Goal: Information Seeking & Learning: Learn about a topic

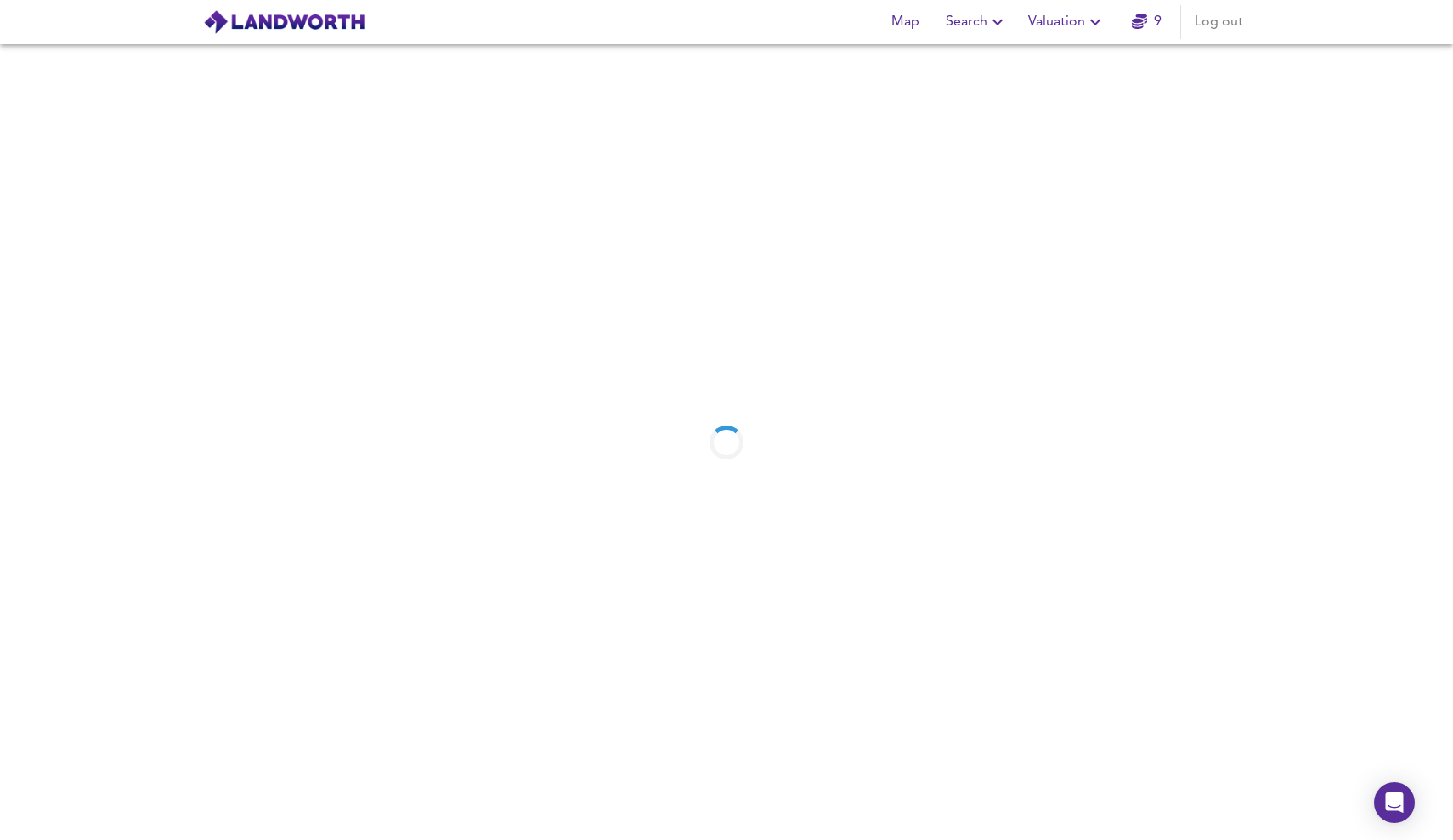
click at [1091, 20] on icon "button" at bounding box center [1095, 21] width 20 height 20
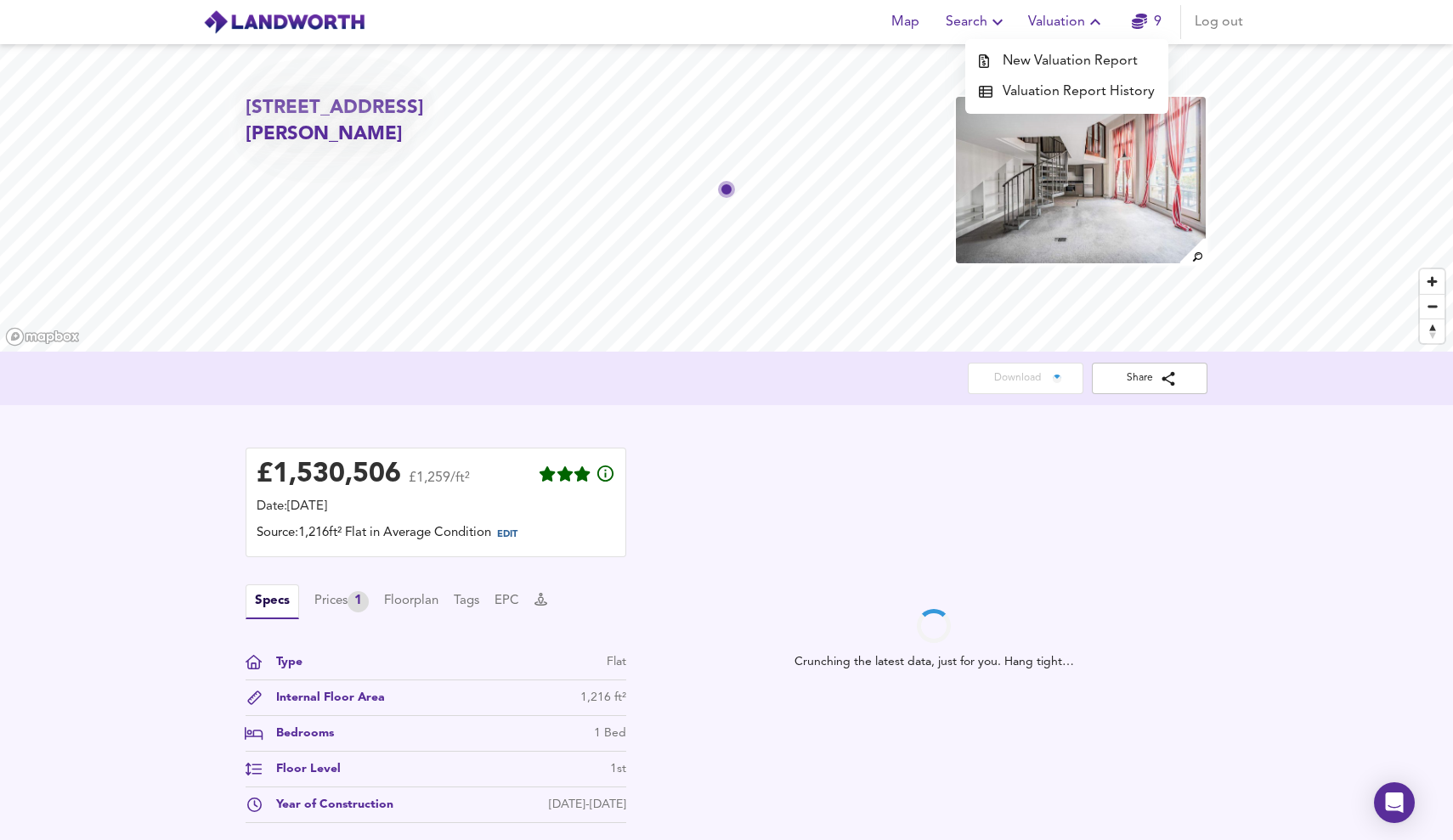
click at [171, 607] on div "£ 1,530,506 £1,259/ft² Date: [DATE] Source: 1,216ft² Flat in Average Condition …" at bounding box center [726, 640] width 1453 height 469
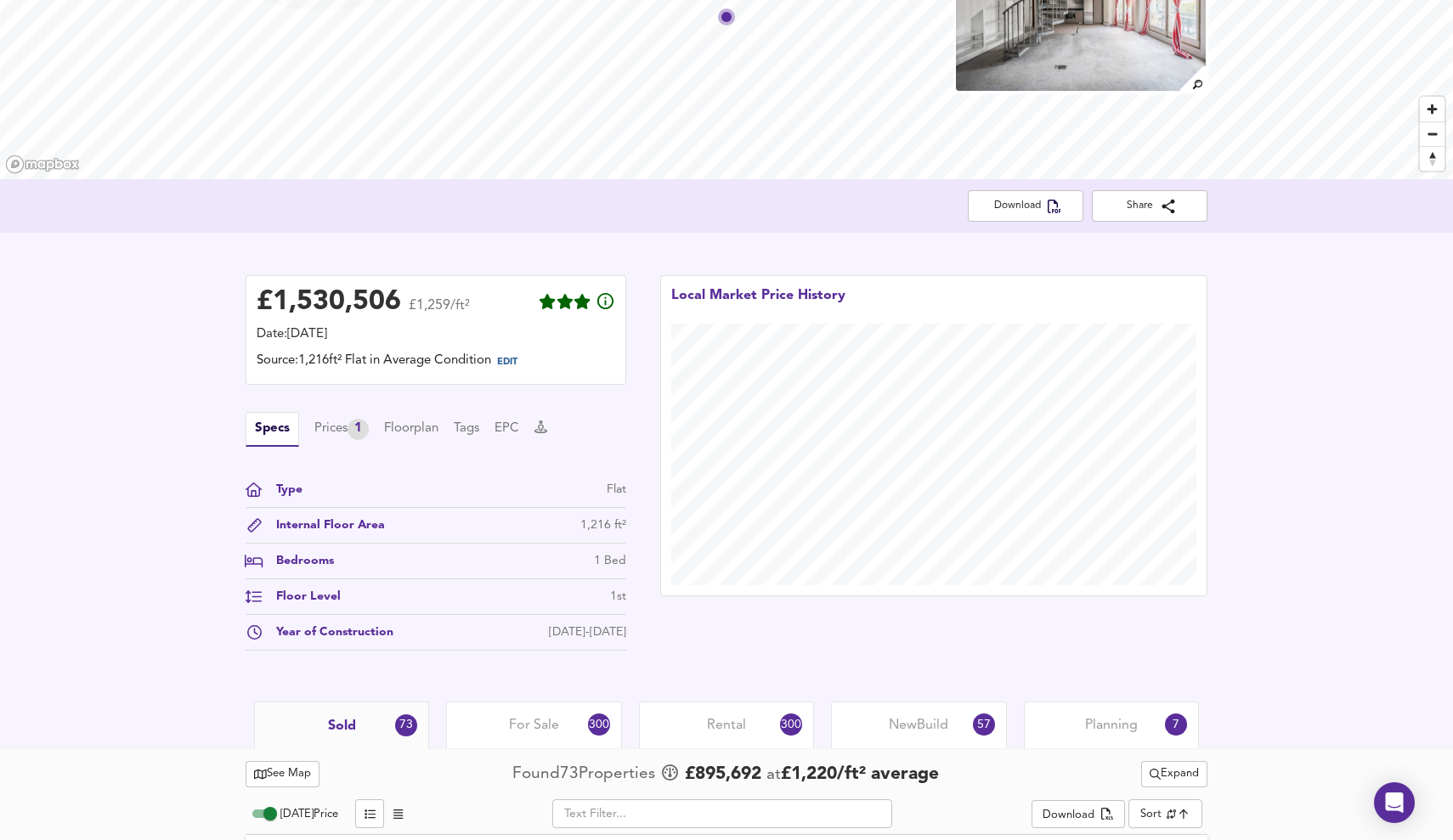
scroll to position [173, 0]
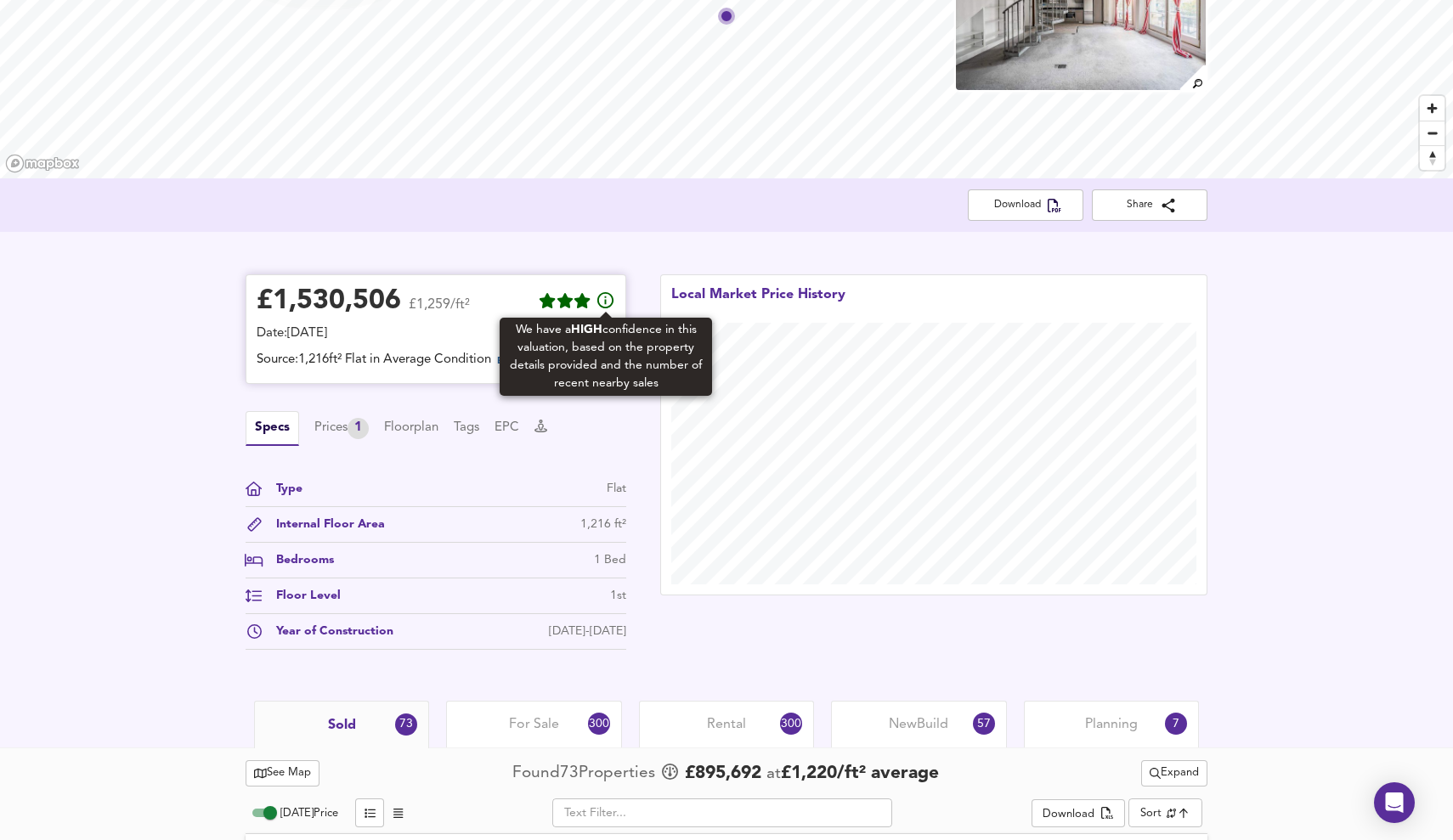
click at [607, 299] on icon at bounding box center [605, 300] width 20 height 20
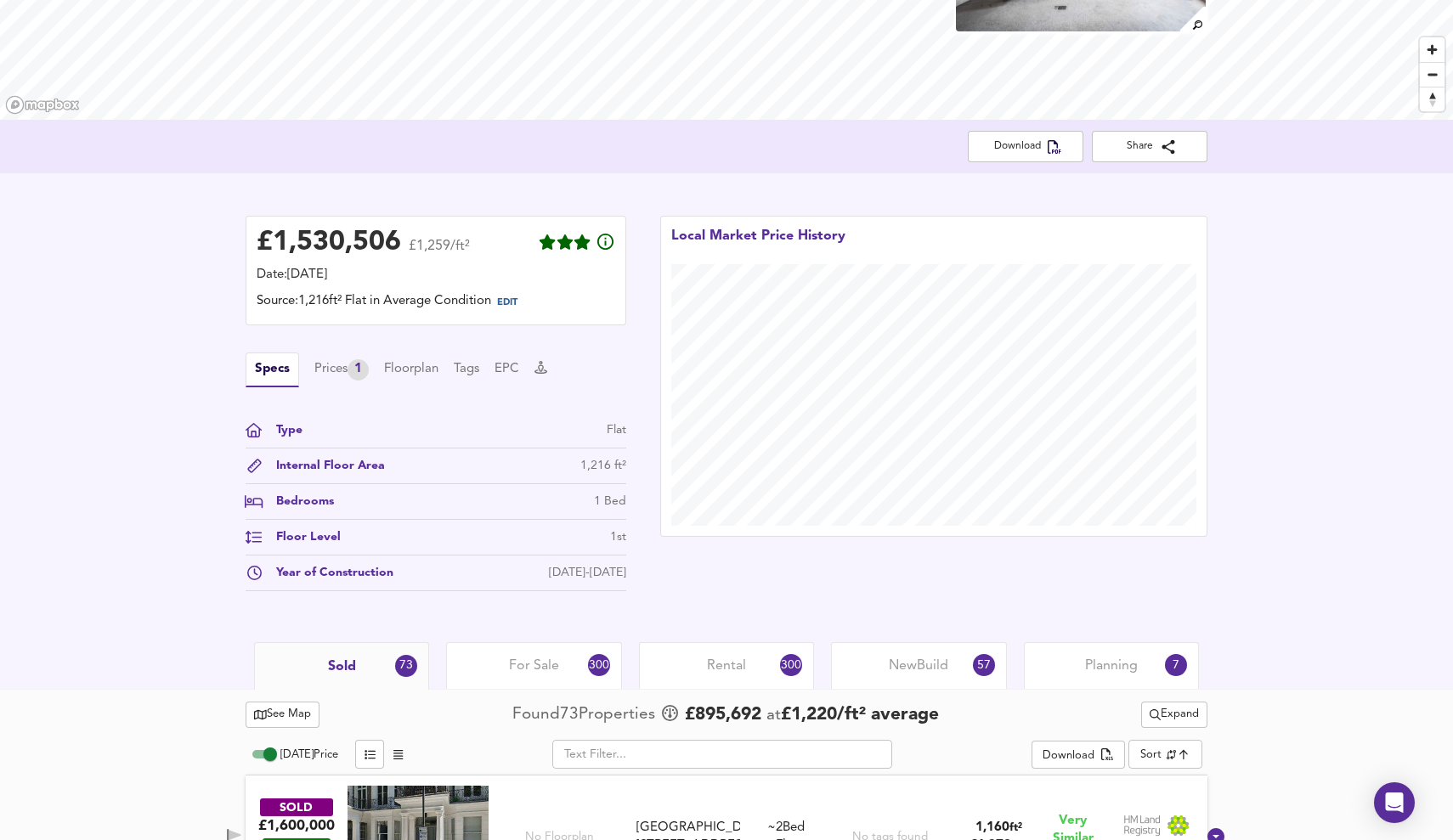
scroll to position [233, 0]
click at [514, 298] on span "EDIT" at bounding box center [507, 301] width 20 height 10
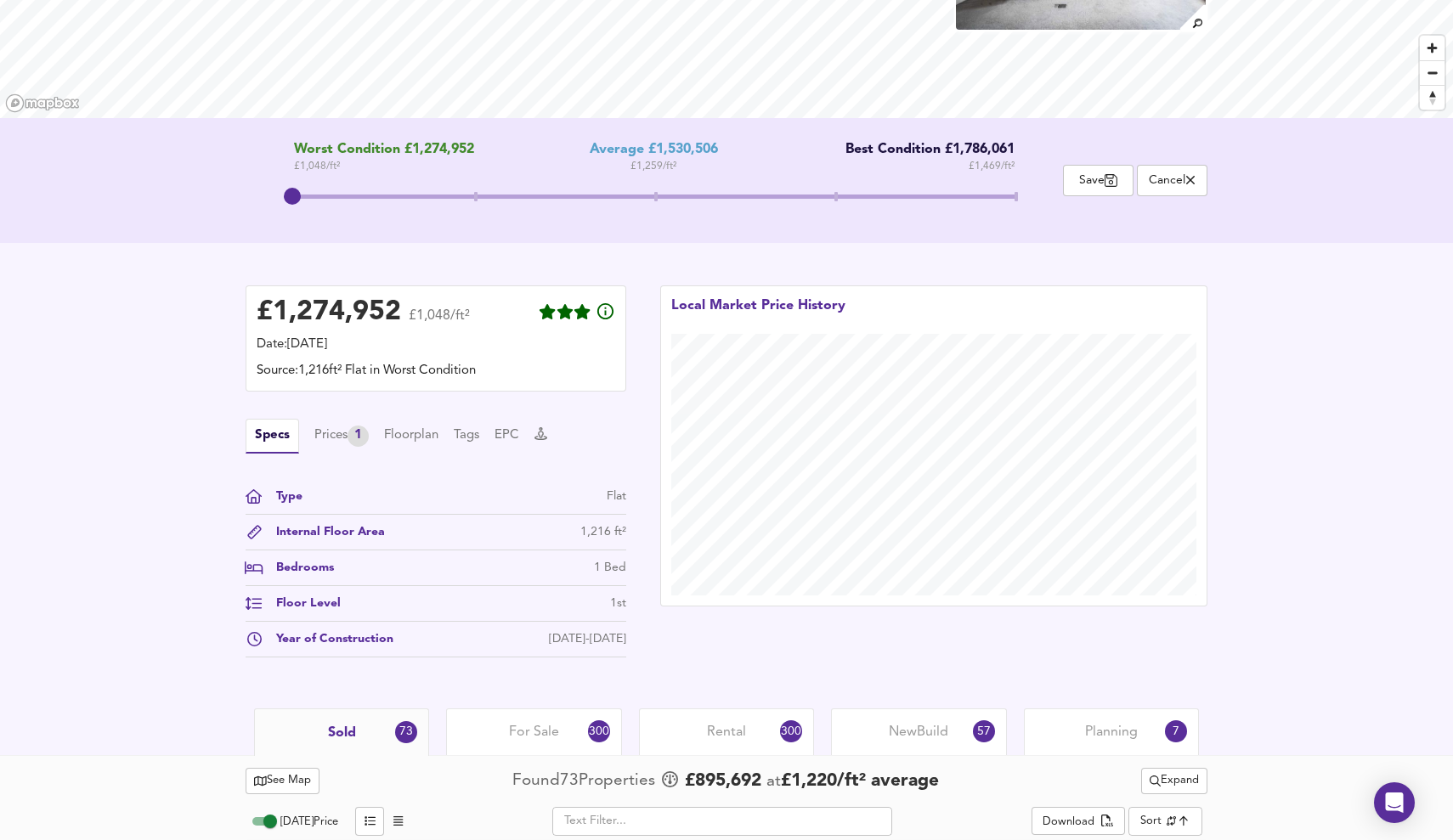
drag, startPoint x: 655, startPoint y: 194, endPoint x: 281, endPoint y: 188, distance: 374.0
click at [284, 188] on span at bounding box center [292, 195] width 17 height 17
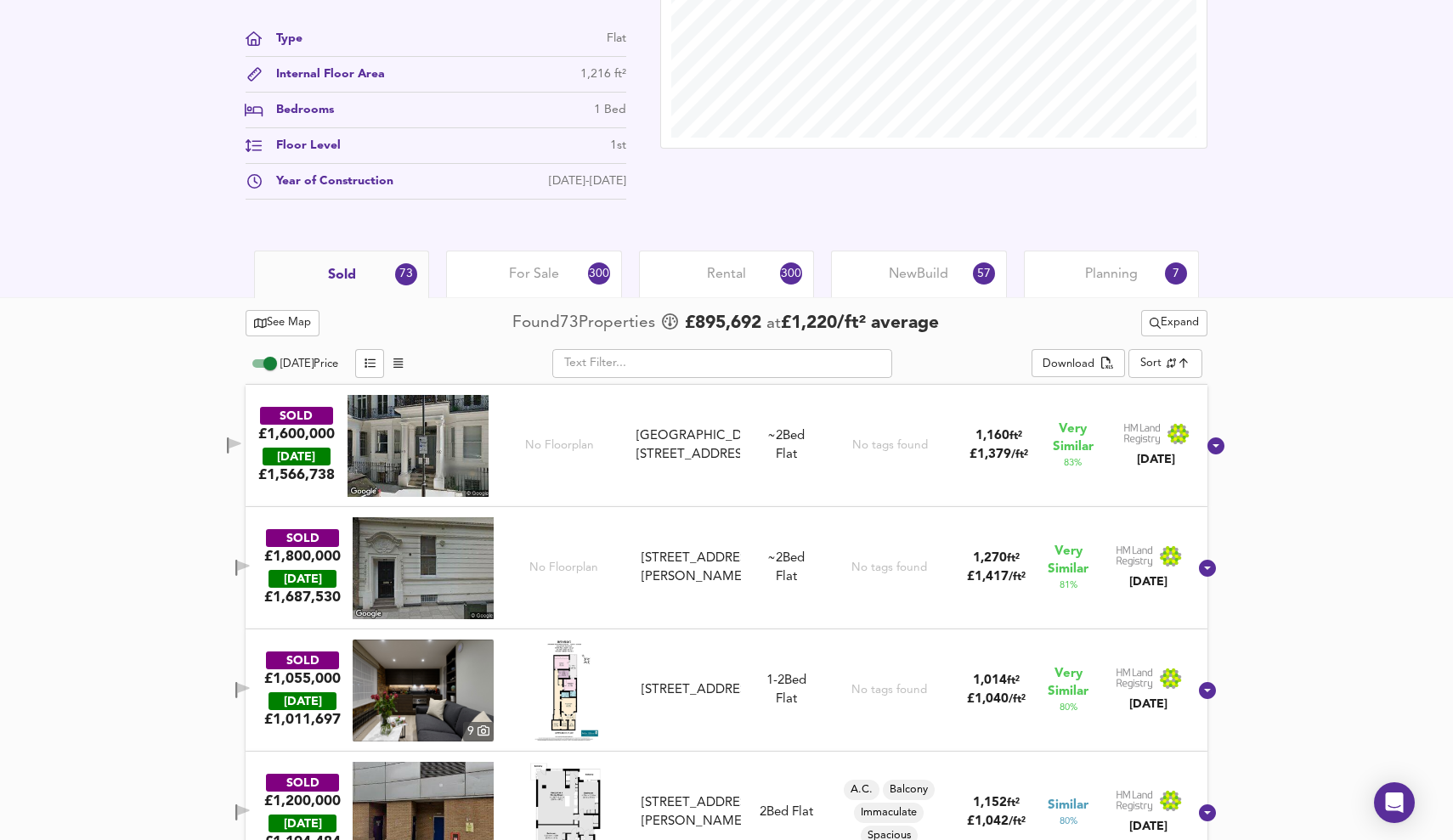
scroll to position [710, 0]
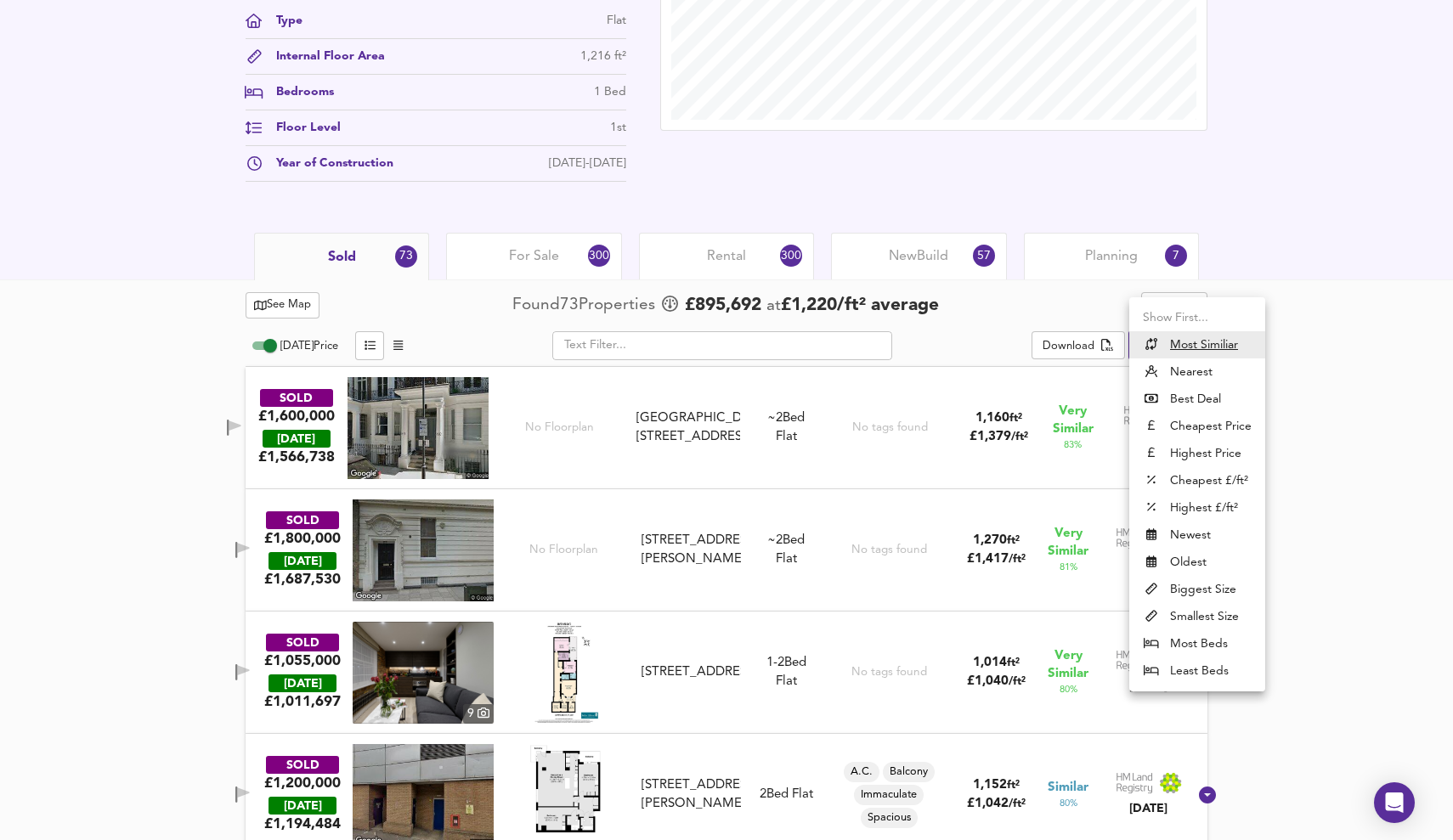
click at [1339, 356] on div at bounding box center [726, 420] width 1453 height 840
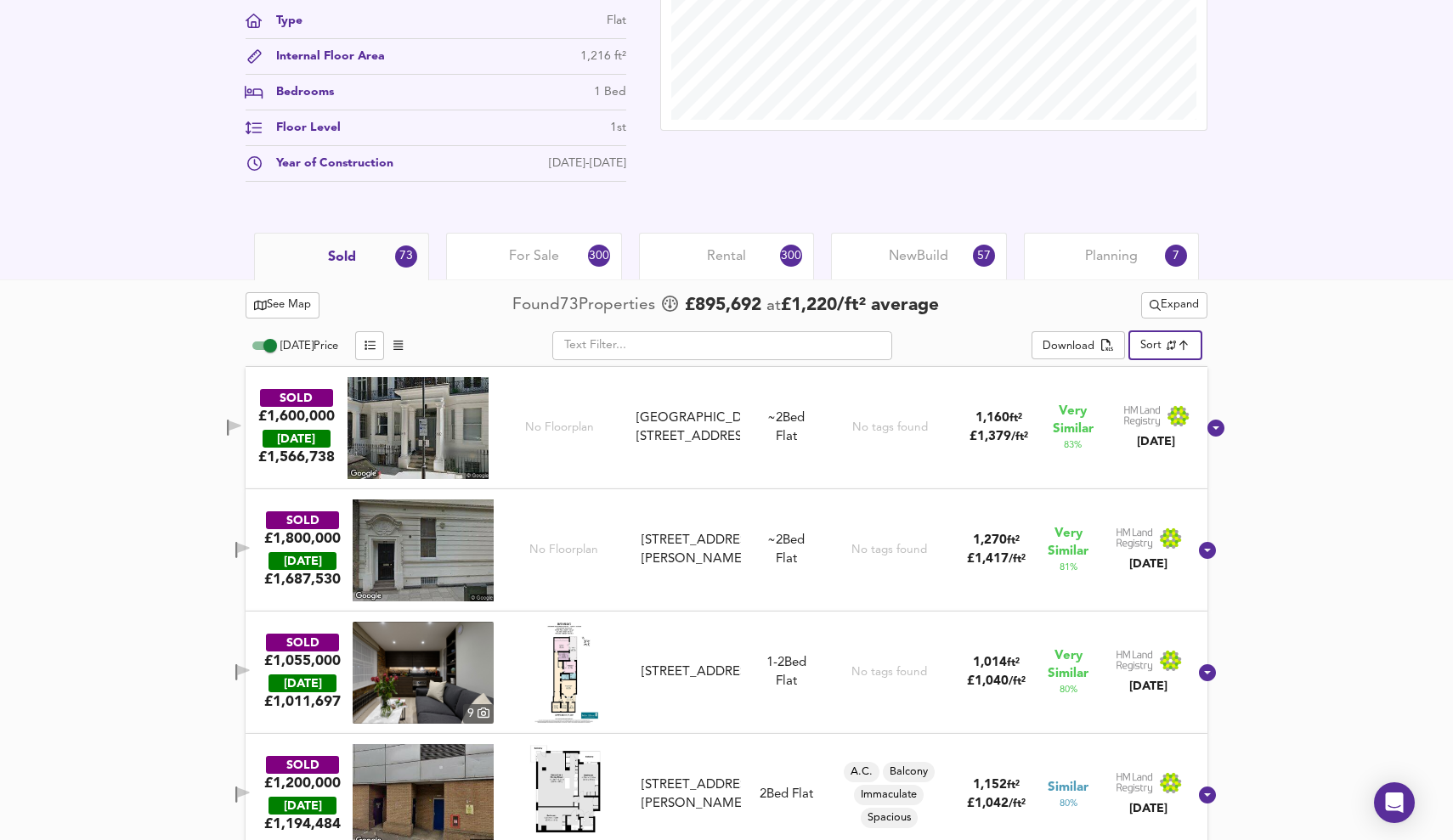
click at [1182, 300] on span "Expand" at bounding box center [1174, 305] width 50 height 19
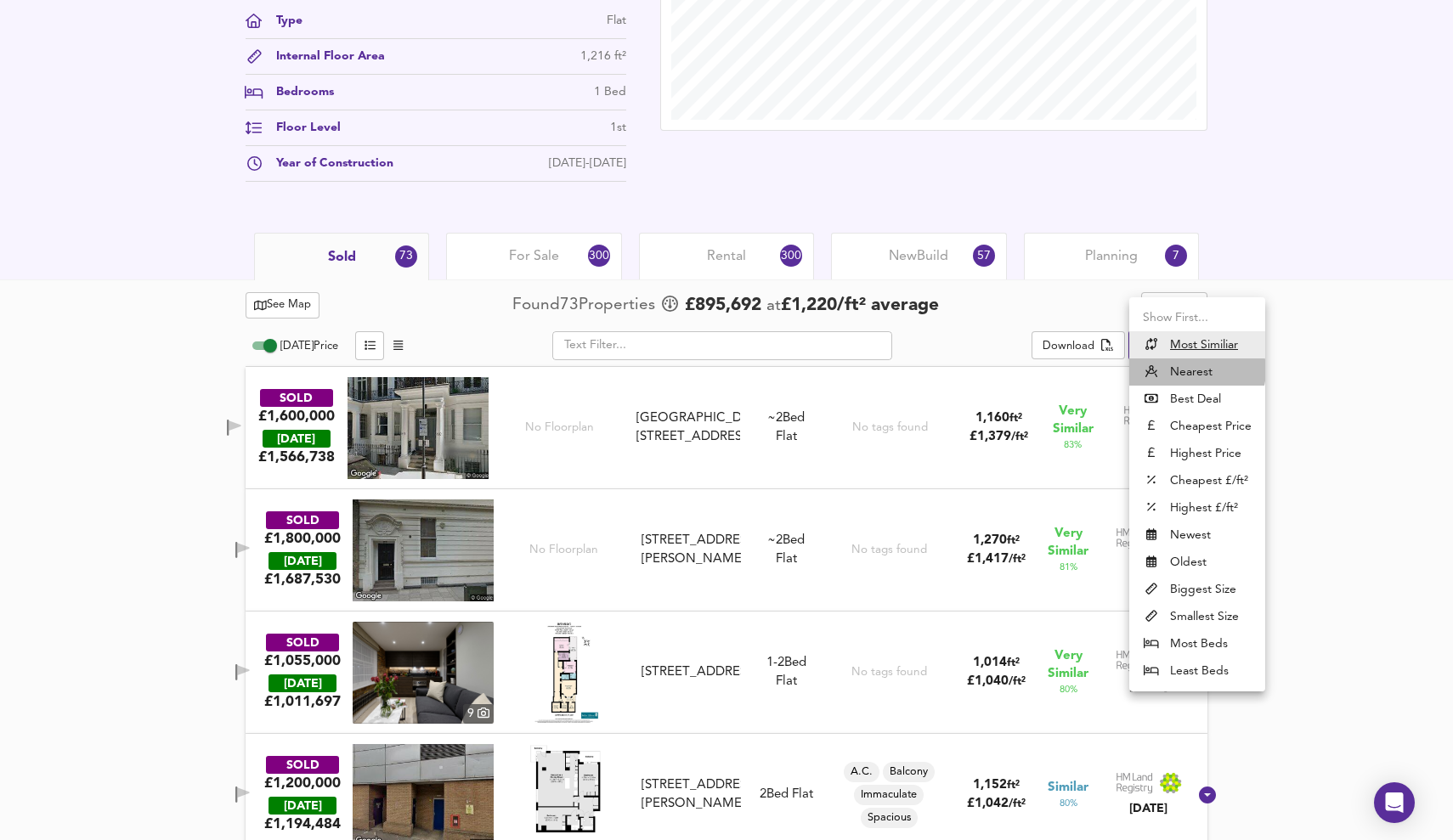
click at [1196, 370] on li "Nearest" at bounding box center [1197, 372] width 136 height 27
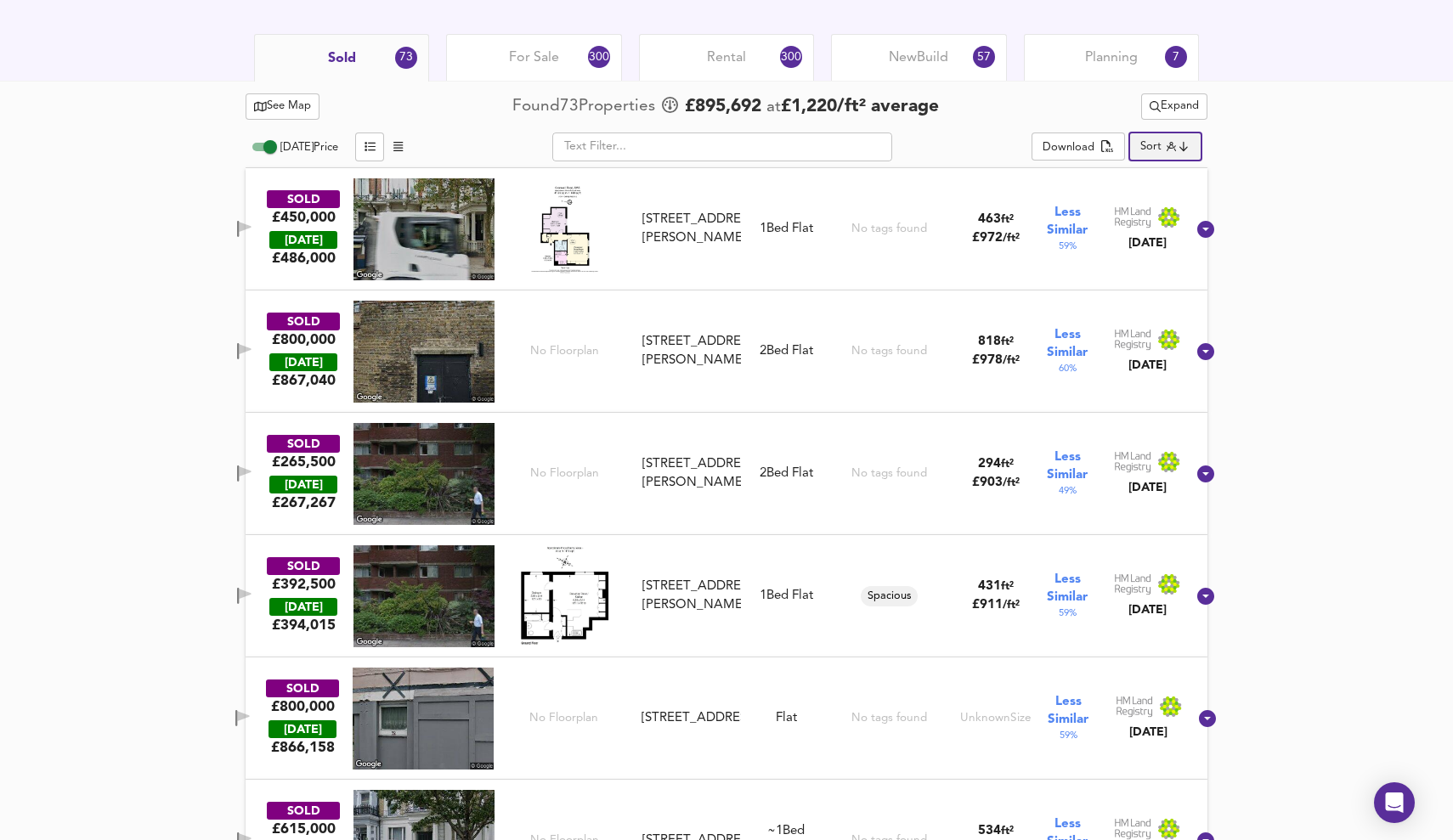
scroll to position [892, 0]
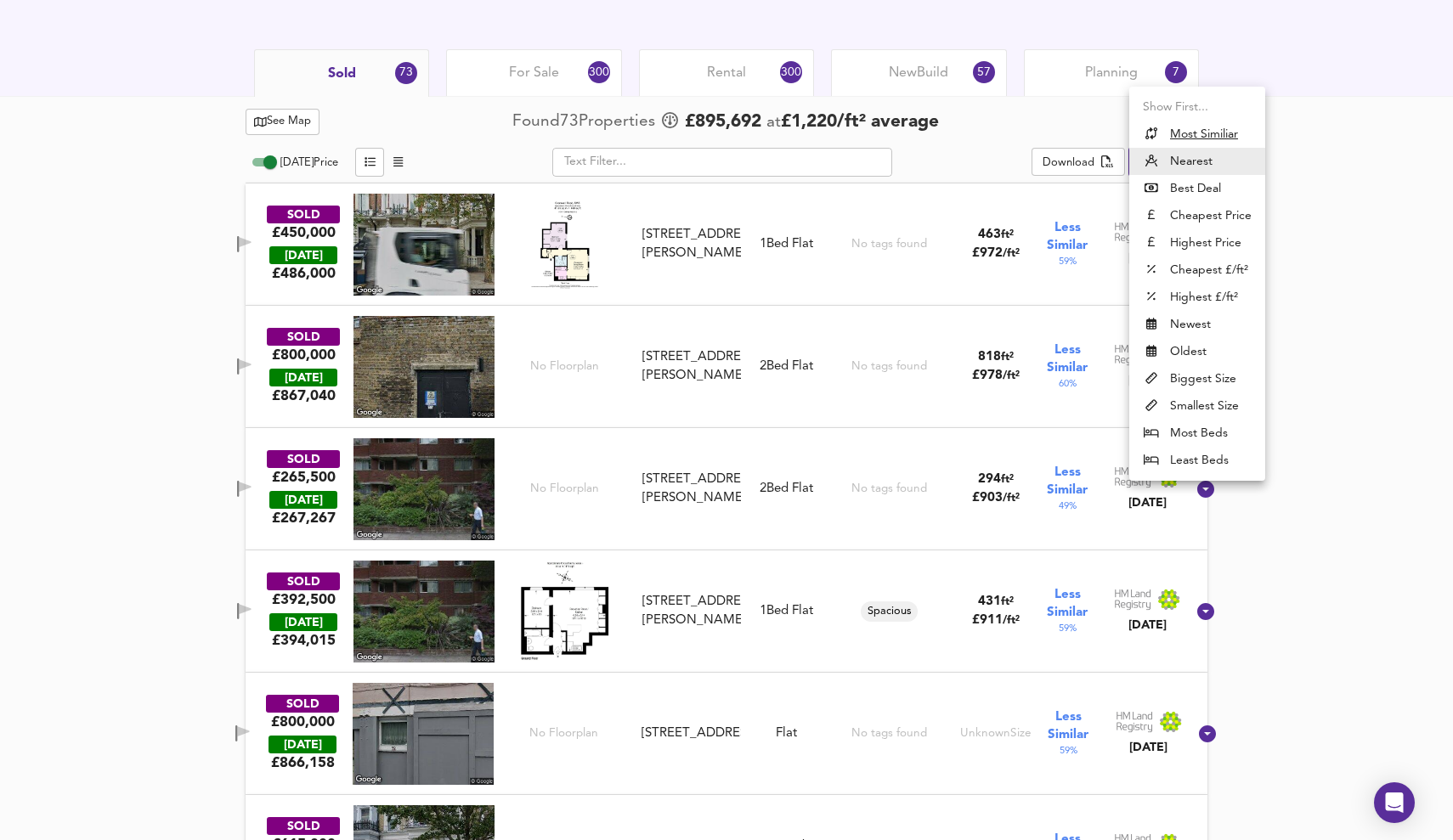
click at [1194, 192] on li "Best Deal" at bounding box center [1197, 189] width 136 height 27
type input "bestdeal"
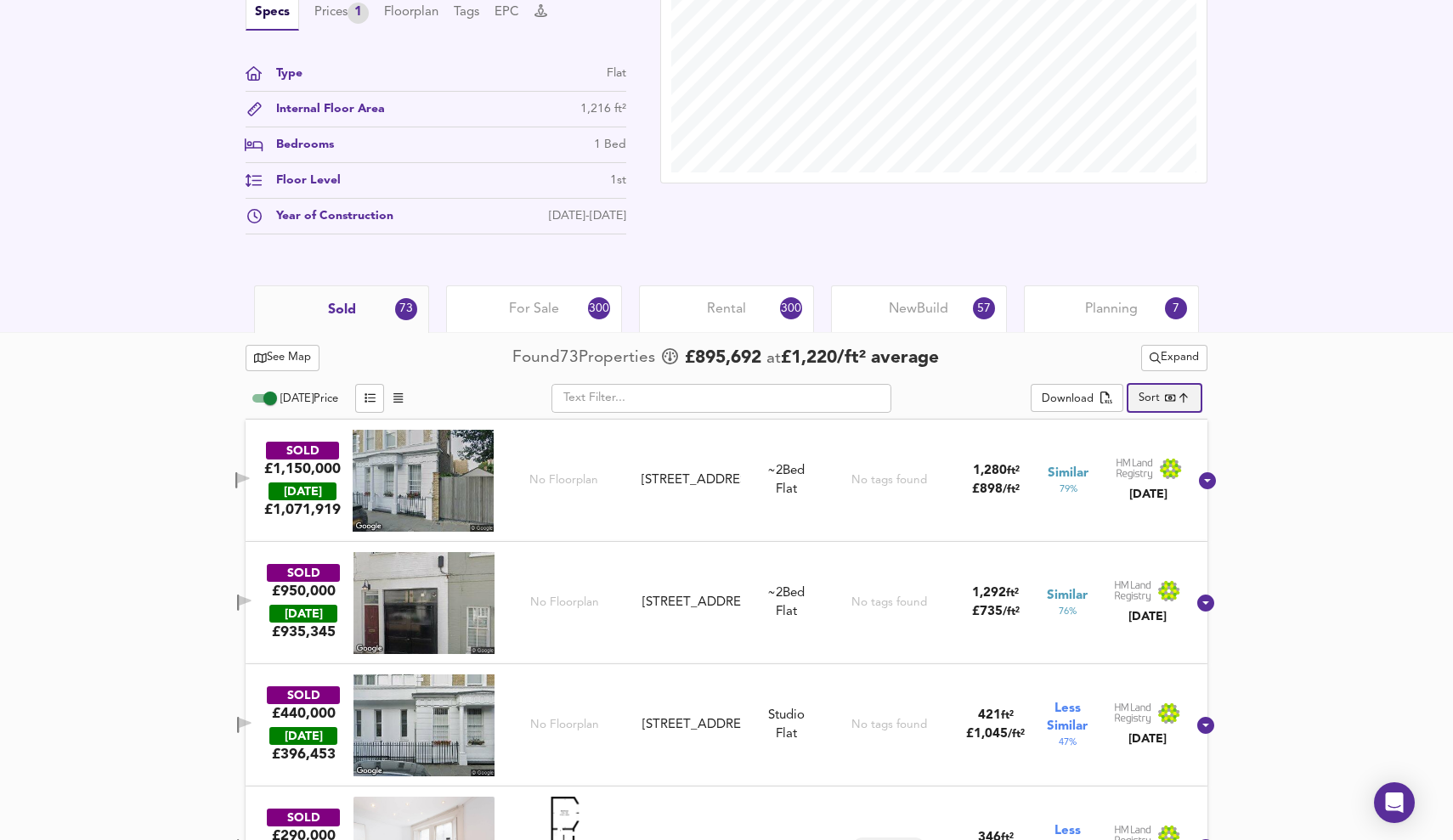
scroll to position [669, 0]
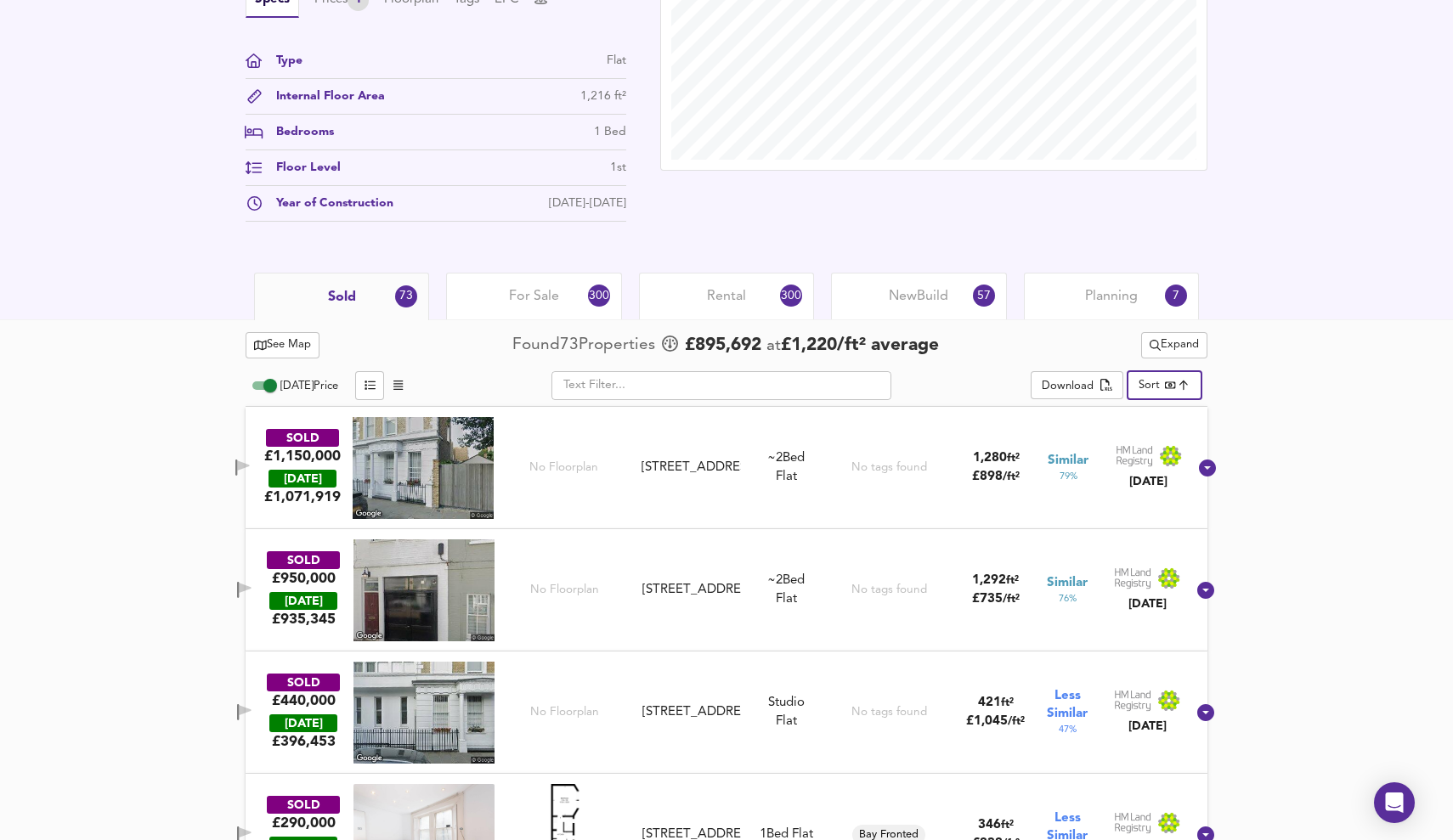
click at [527, 296] on span "For Sale" at bounding box center [534, 296] width 51 height 18
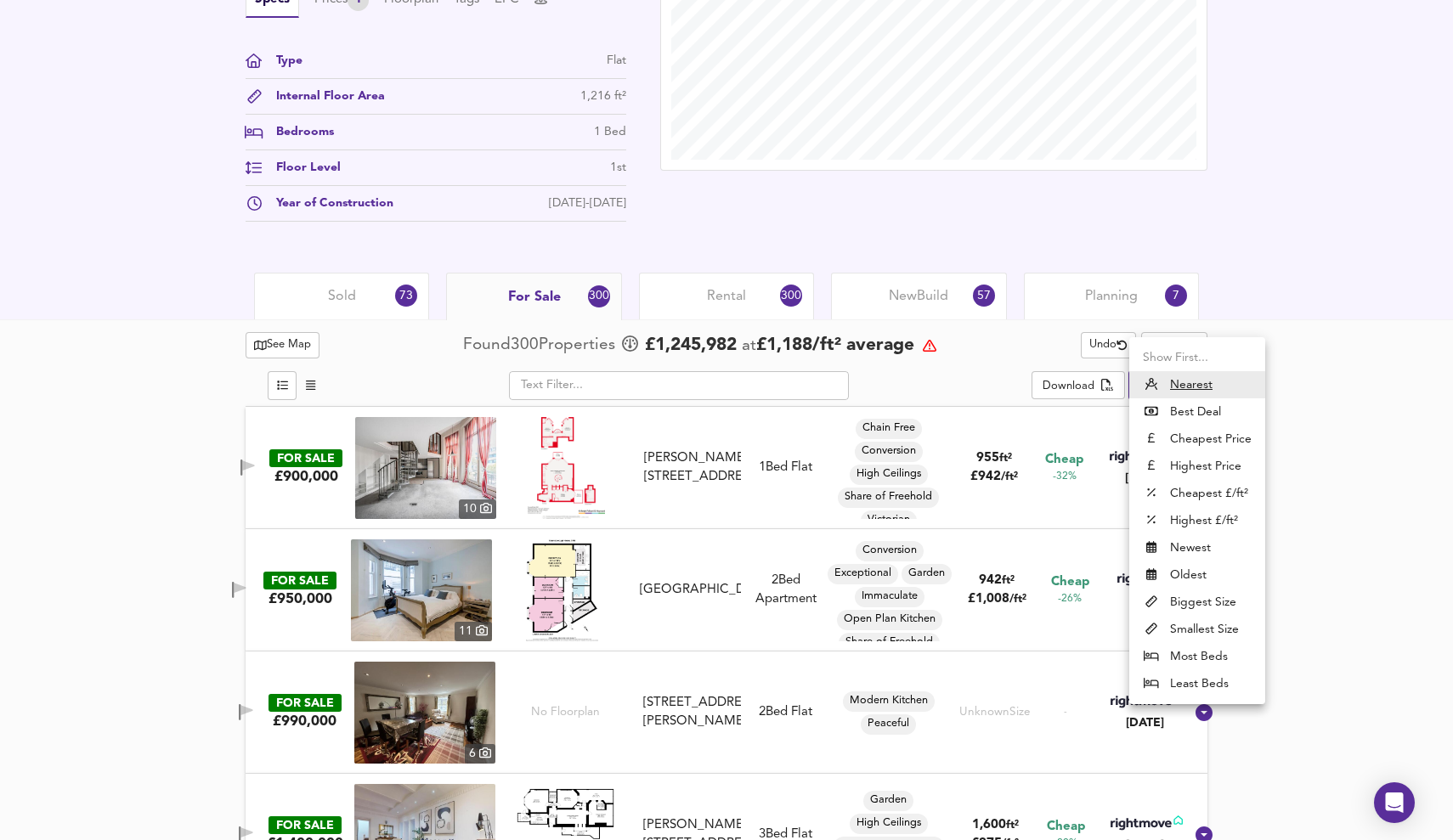
click at [1199, 411] on li "Best Deal" at bounding box center [1197, 412] width 136 height 27
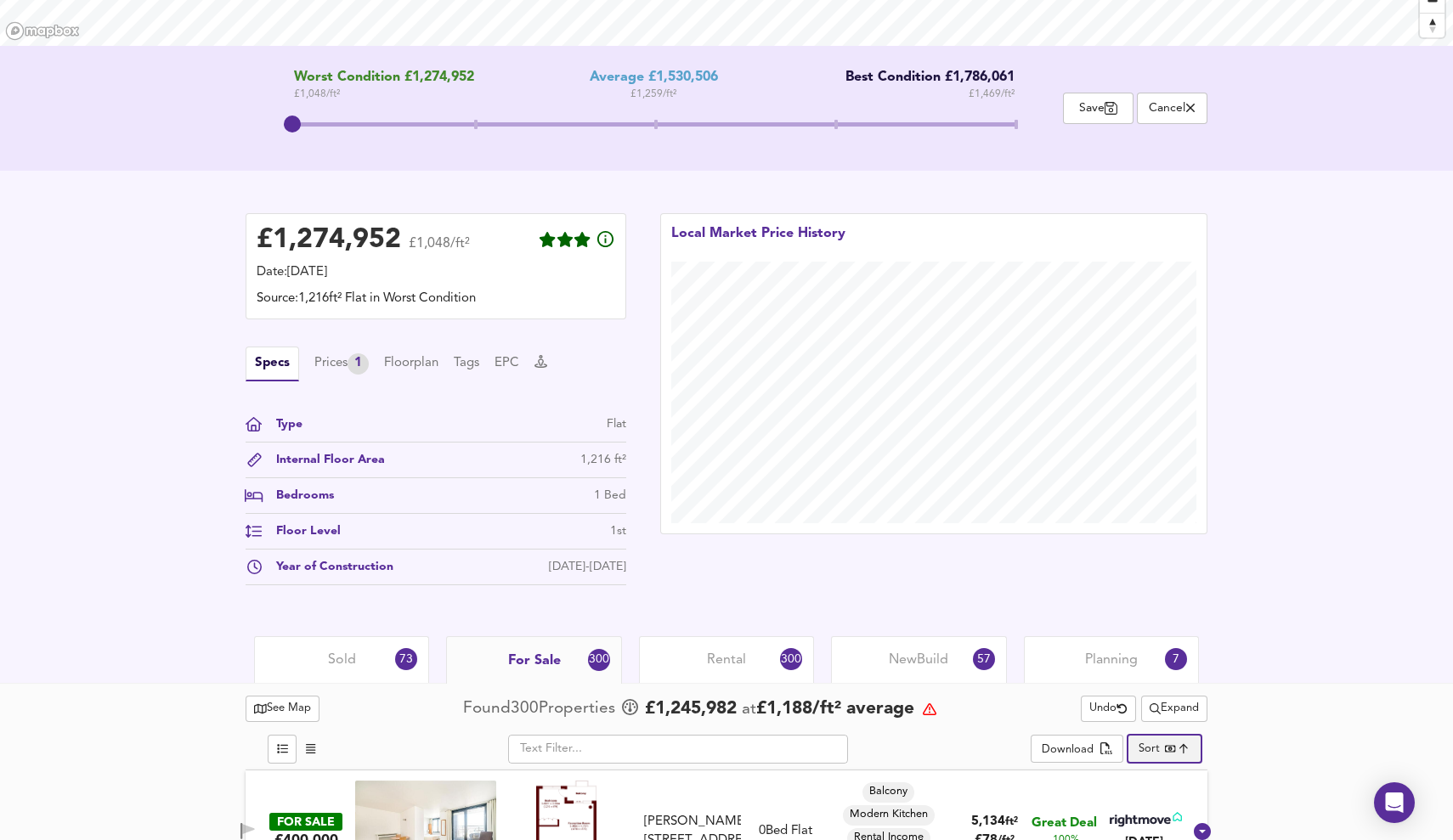
scroll to position [308, 0]
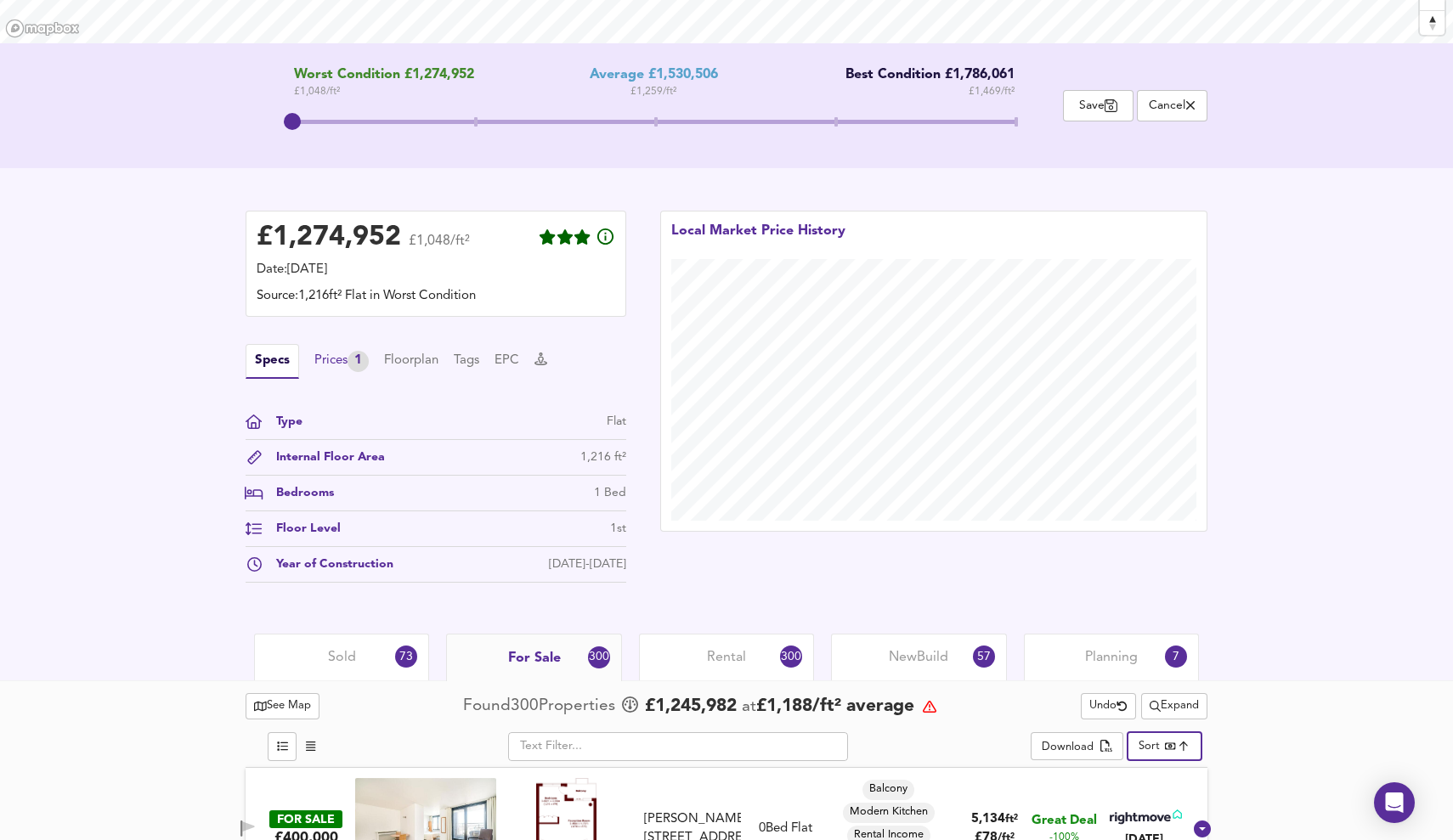
click at [337, 363] on div "Prices 1" at bounding box center [341, 362] width 54 height 21
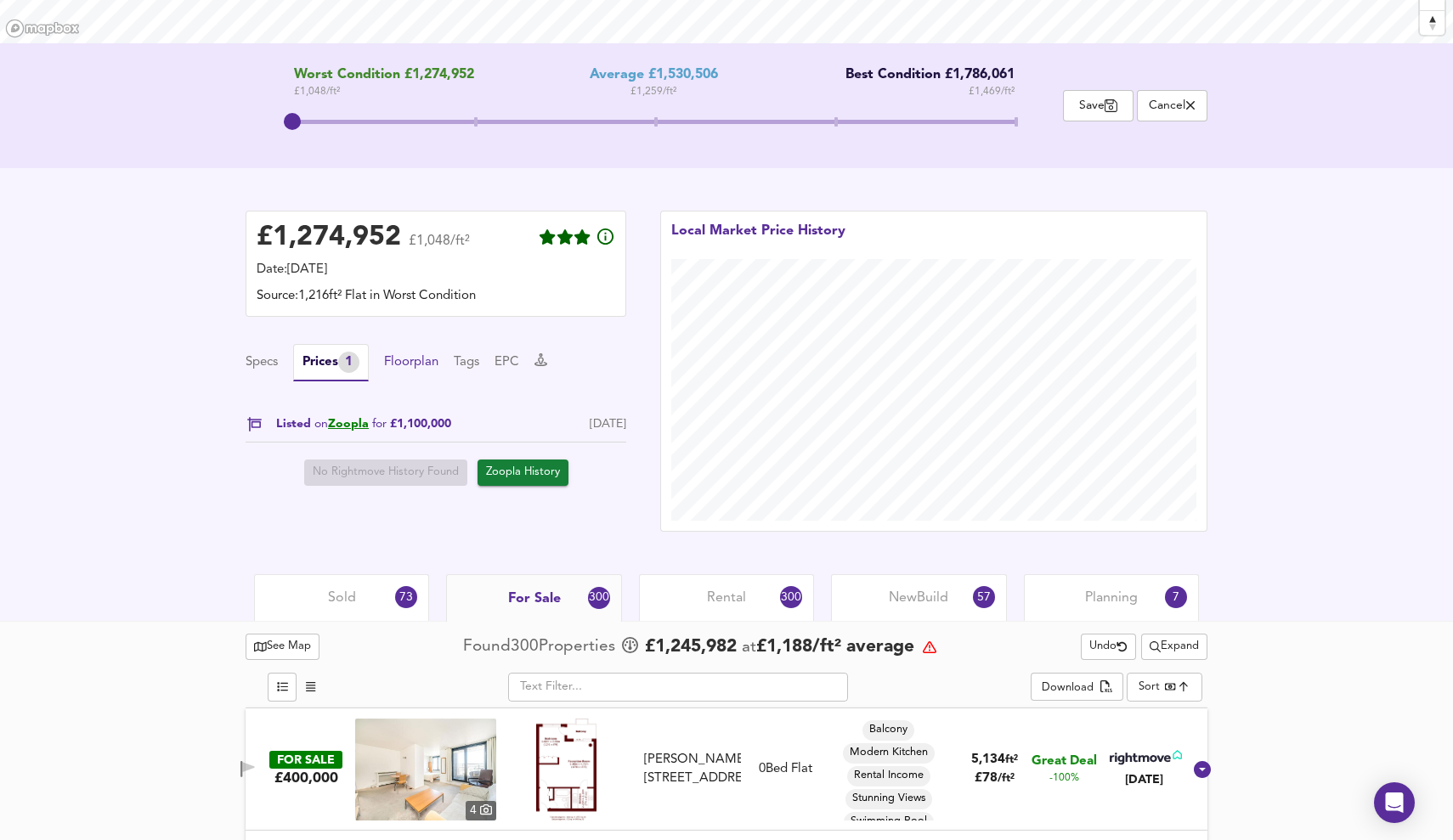
click at [419, 362] on button "Floorplan" at bounding box center [411, 362] width 54 height 18
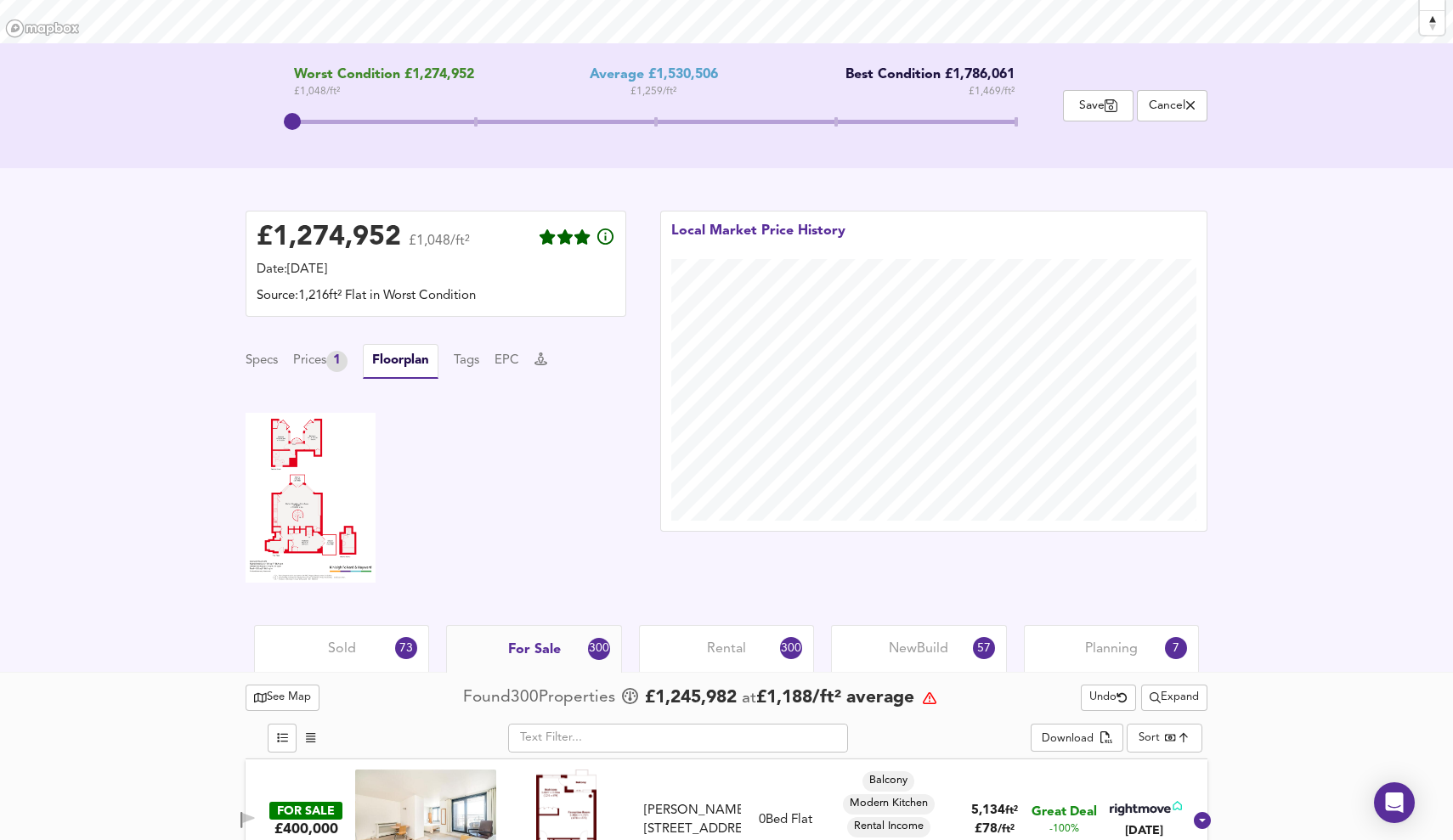
click at [328, 491] on img at bounding box center [310, 498] width 130 height 170
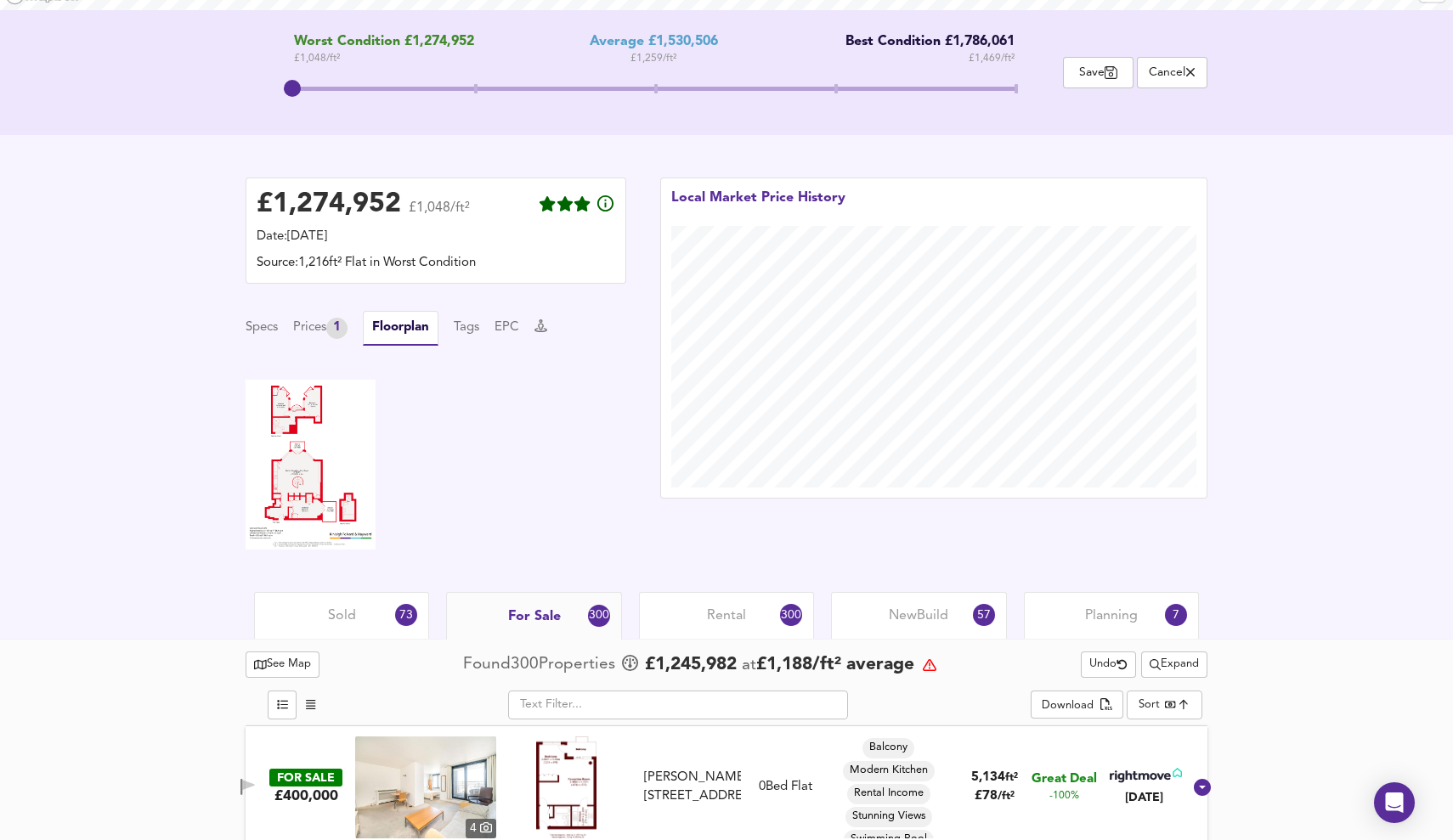
scroll to position [355, 0]
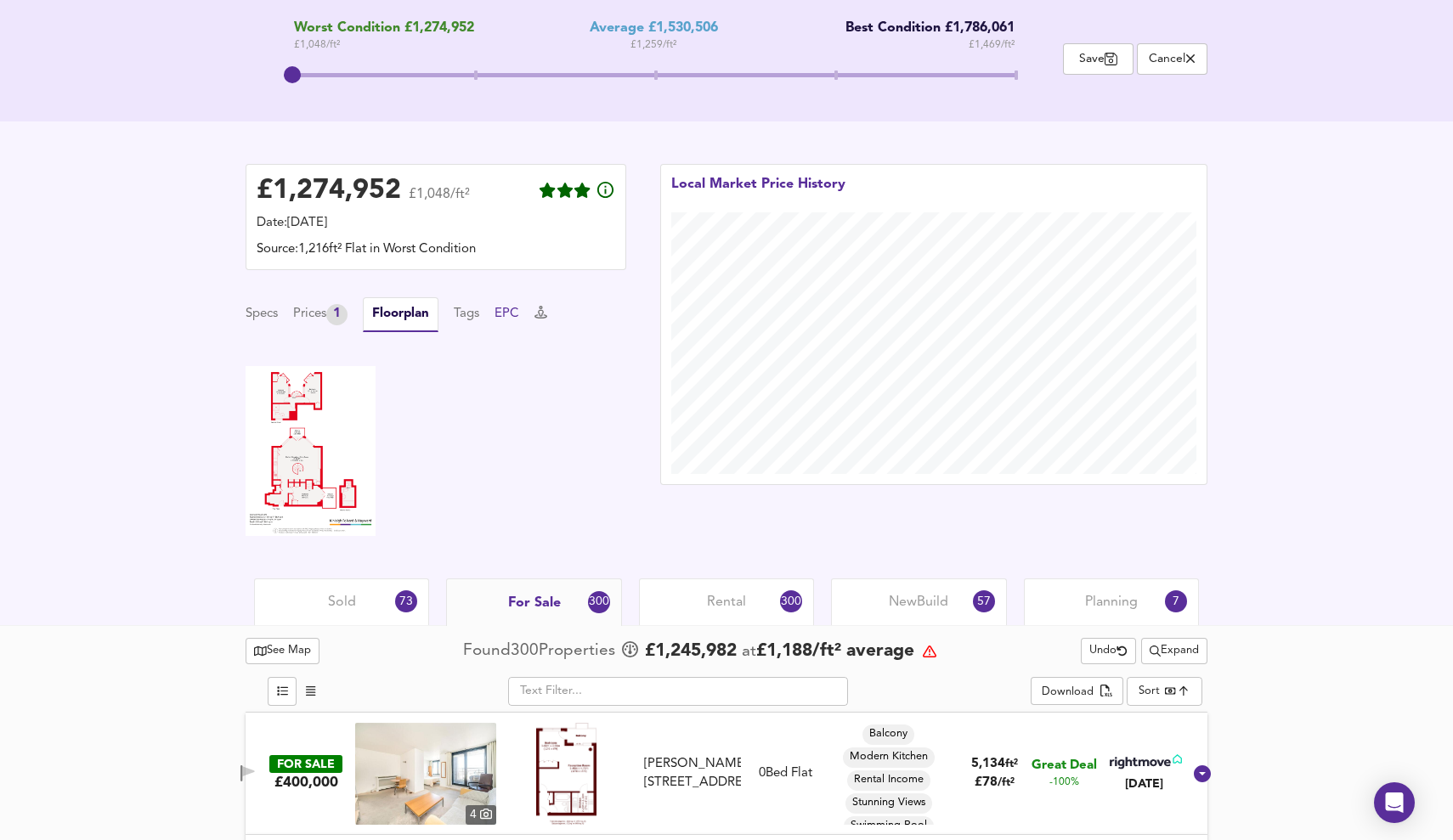
click at [519, 310] on button "EPC" at bounding box center [506, 314] width 24 height 18
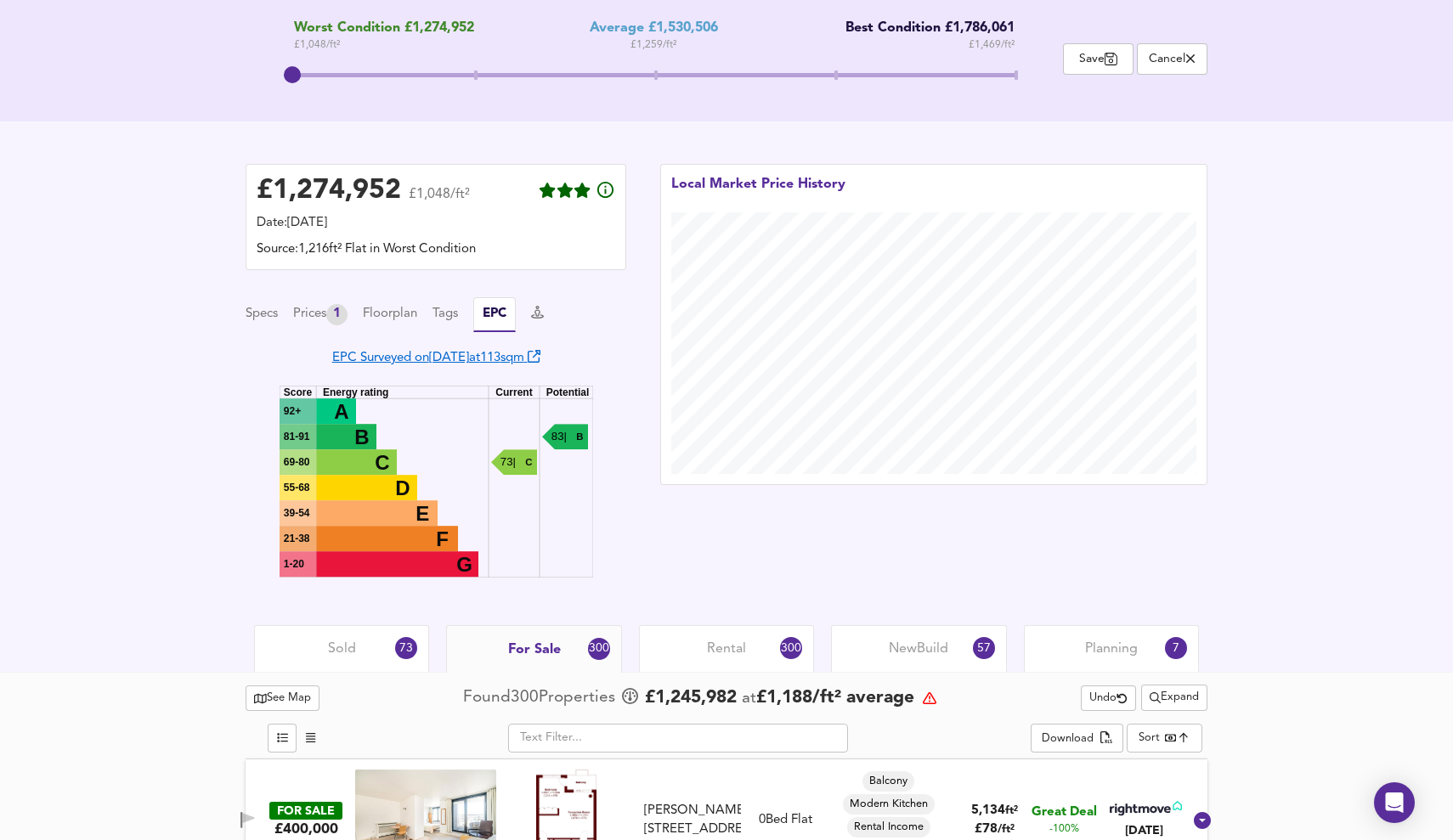
click at [517, 353] on link "EPC Surveyed on [DATE] at 113 sqm" at bounding box center [437, 358] width 208 height 13
click at [447, 315] on button "Tags" at bounding box center [445, 314] width 25 height 18
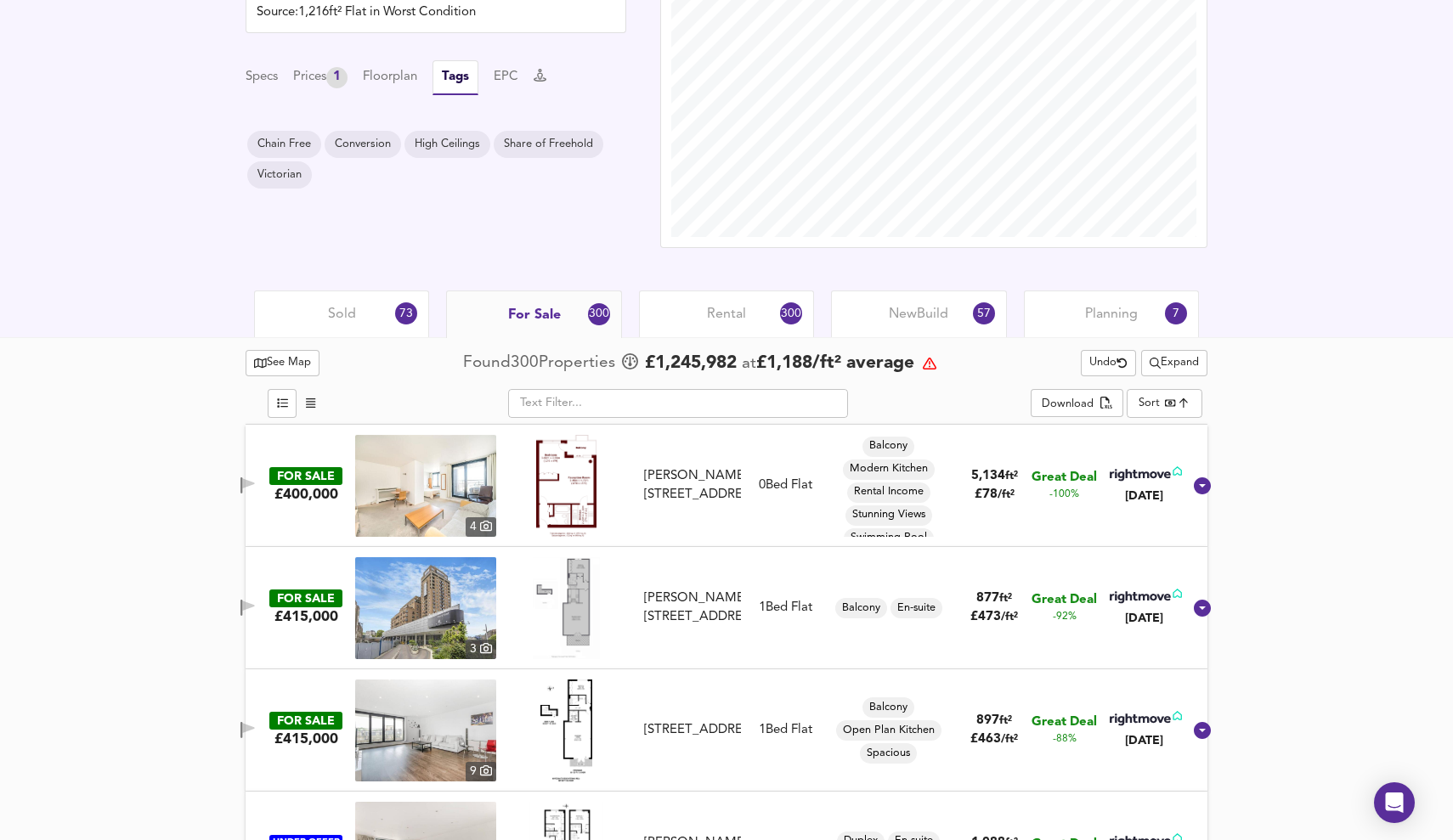
scroll to position [590, 0]
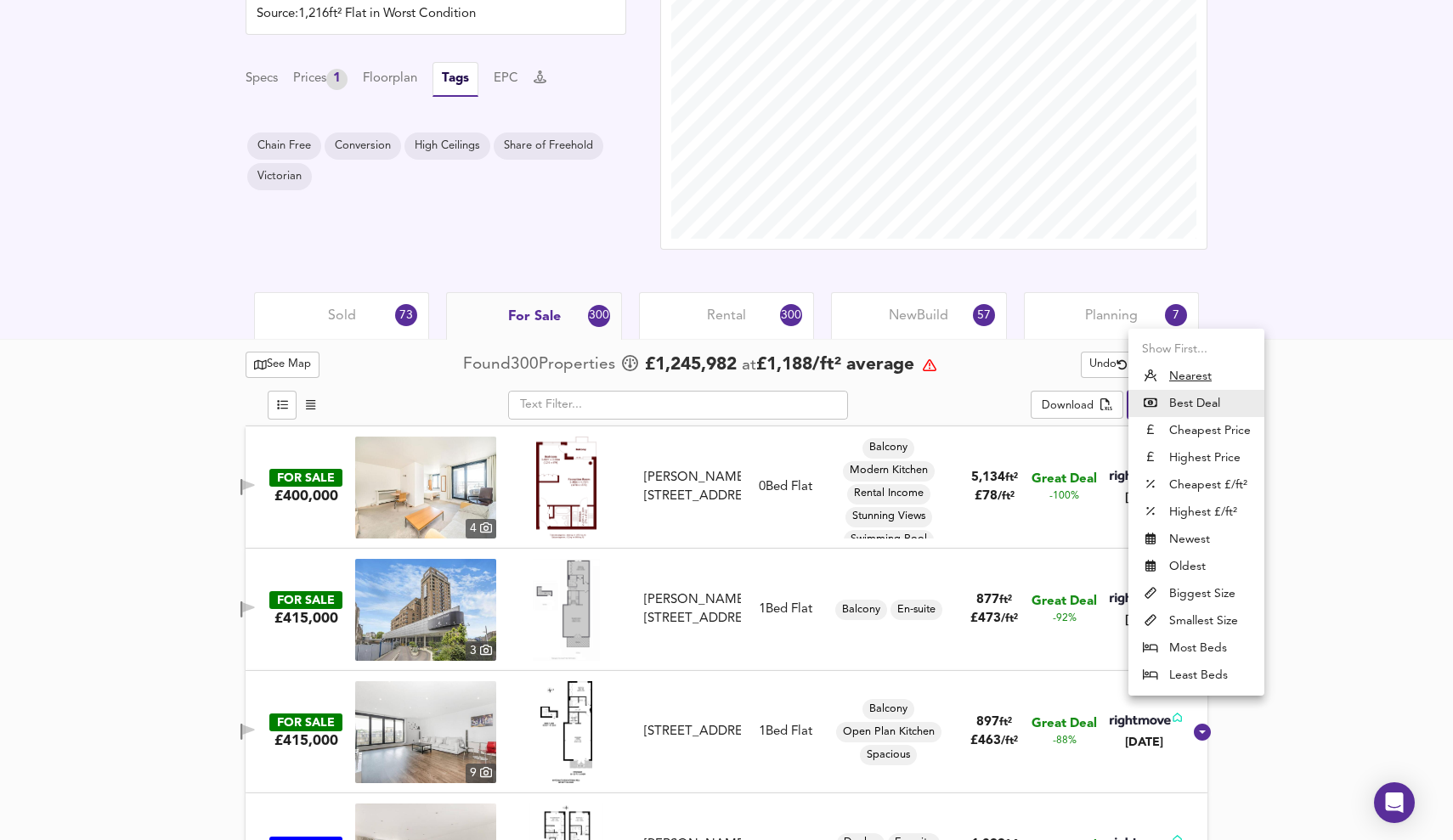
click at [1207, 376] on u "Nearest" at bounding box center [1190, 375] width 43 height 17
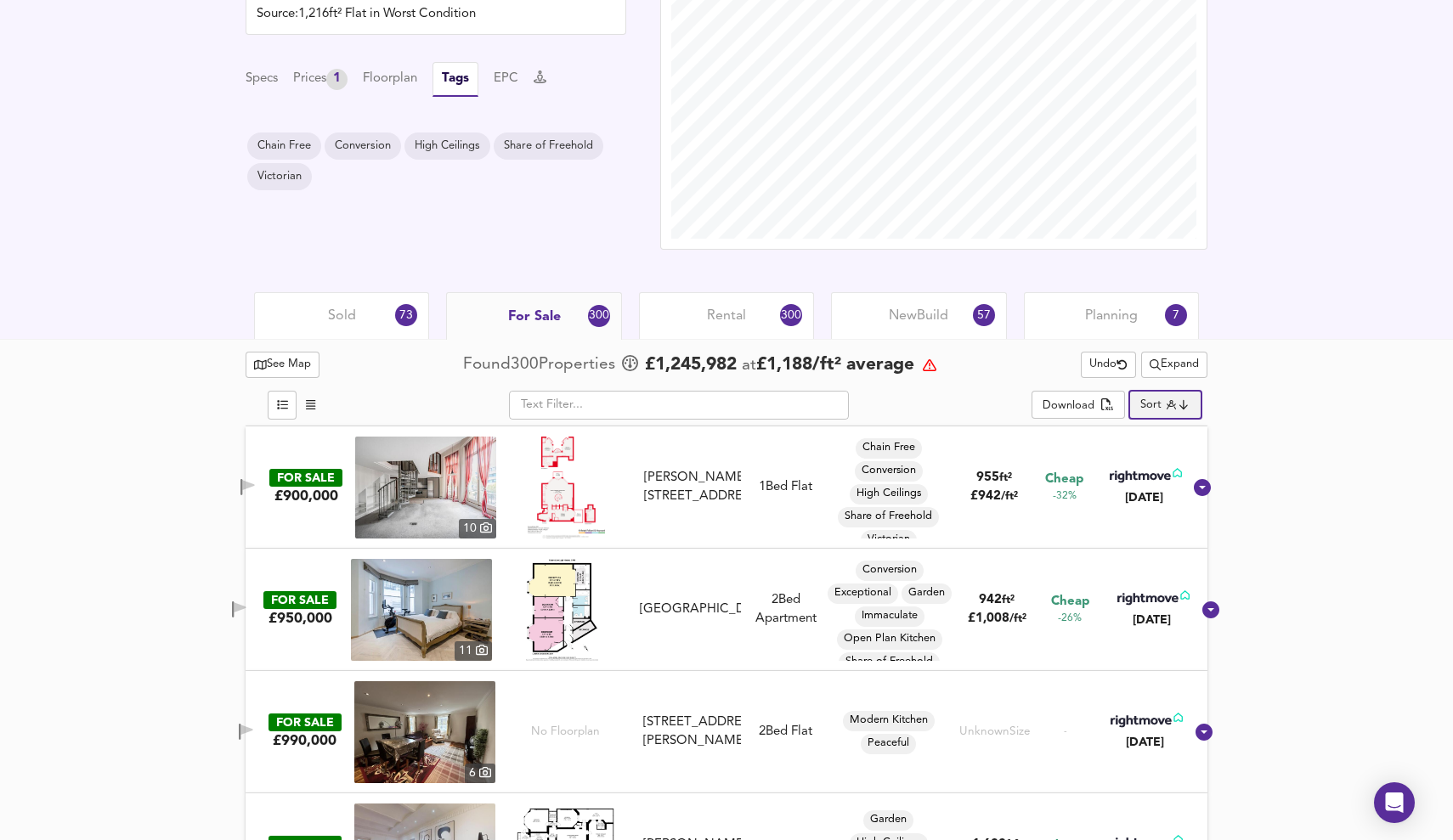
type input "distancetocenter"
click at [744, 320] on span "Rental" at bounding box center [726, 315] width 39 height 18
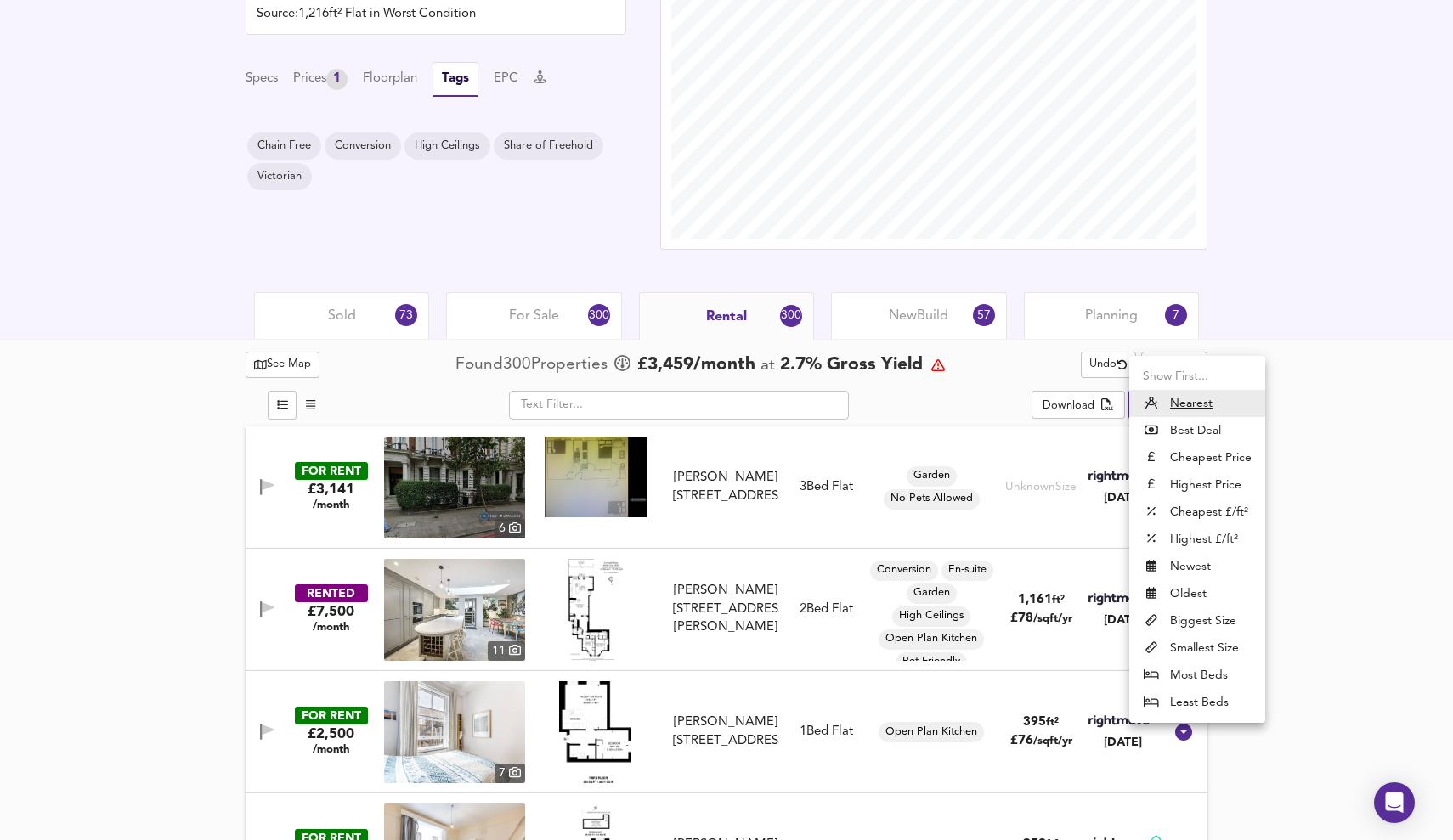
click at [1214, 402] on li "Nearest" at bounding box center [1197, 403] width 136 height 27
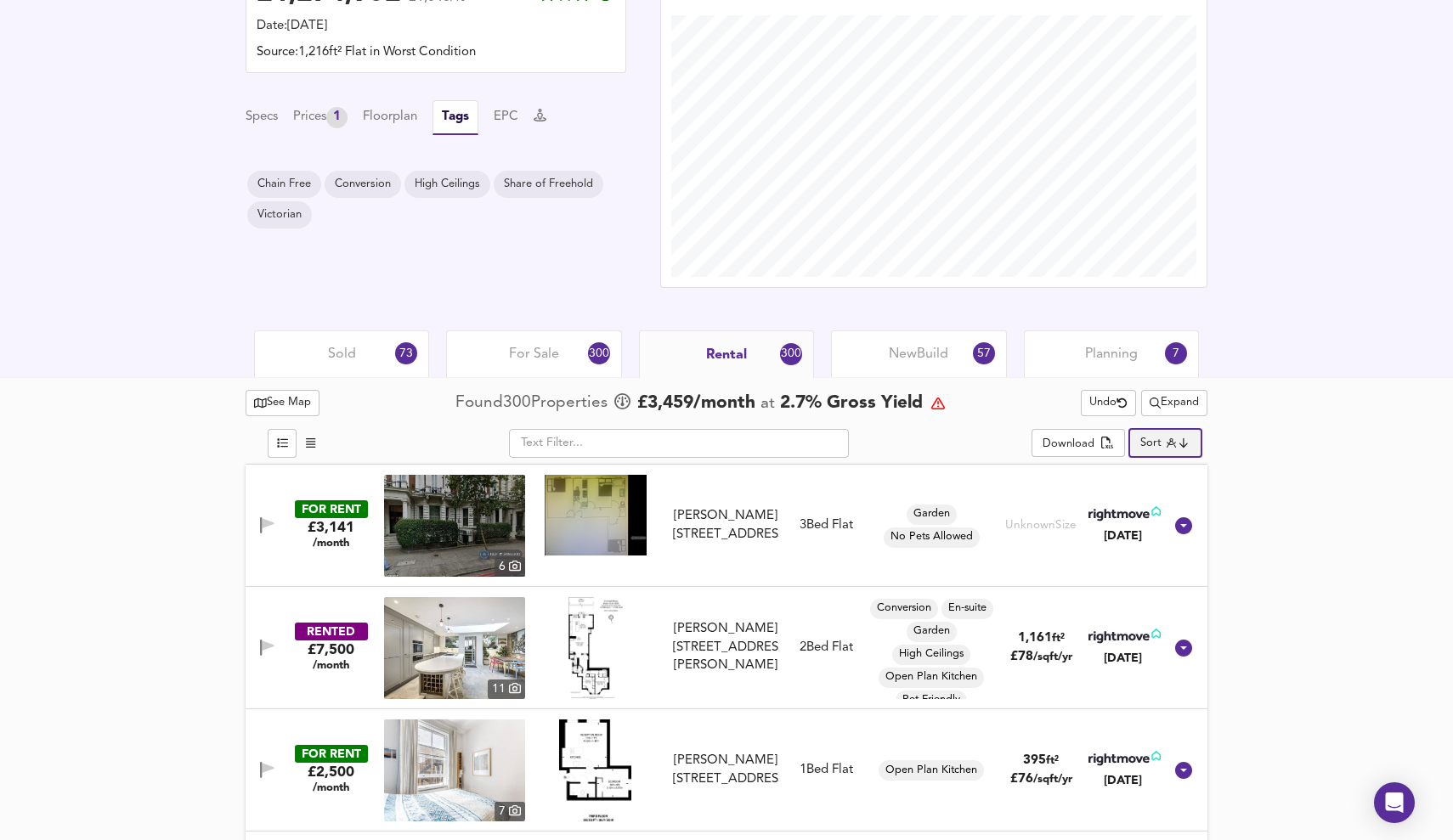
scroll to position [548, 0]
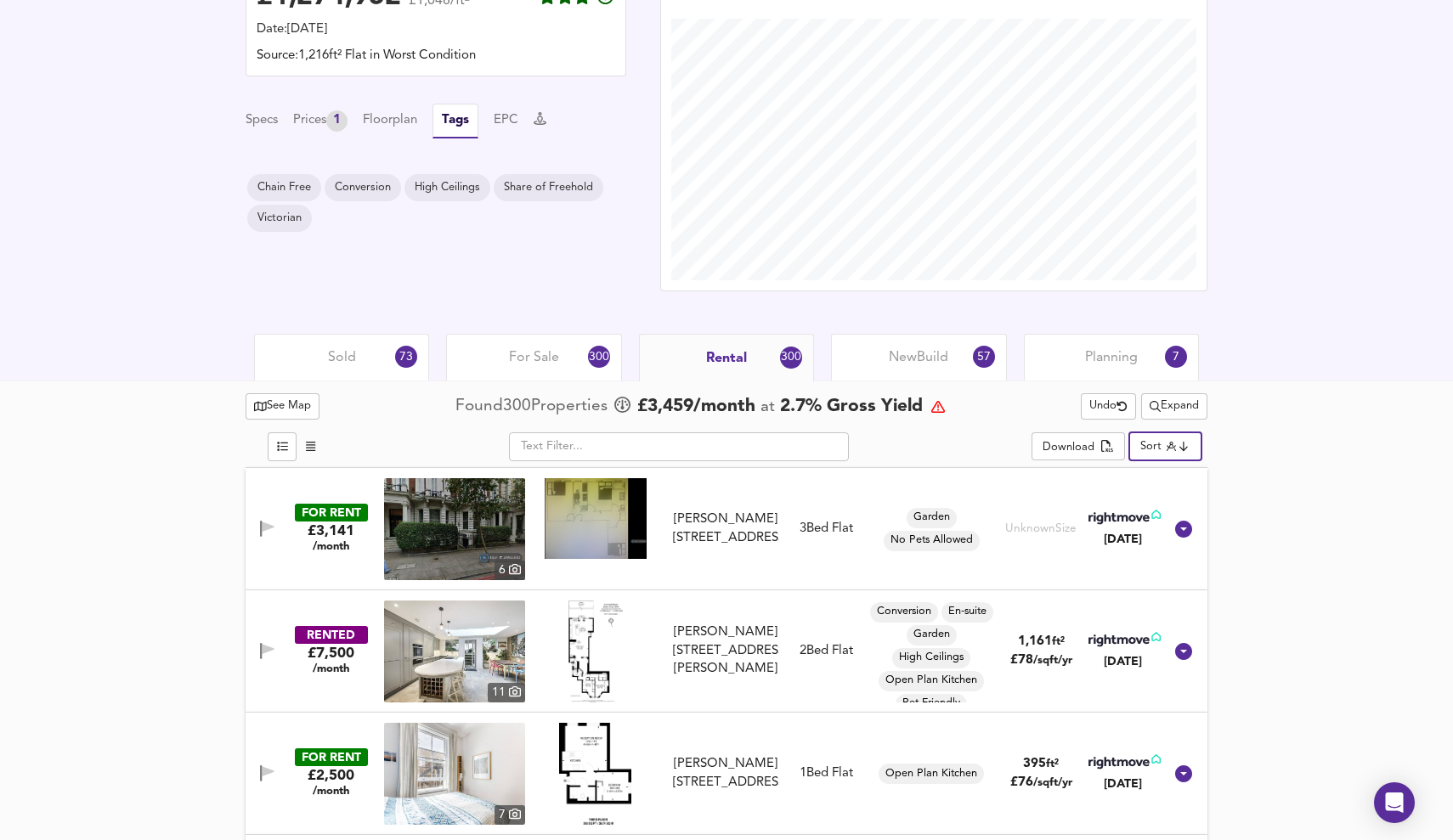
click at [927, 352] on span "New Build" at bounding box center [918, 357] width 59 height 18
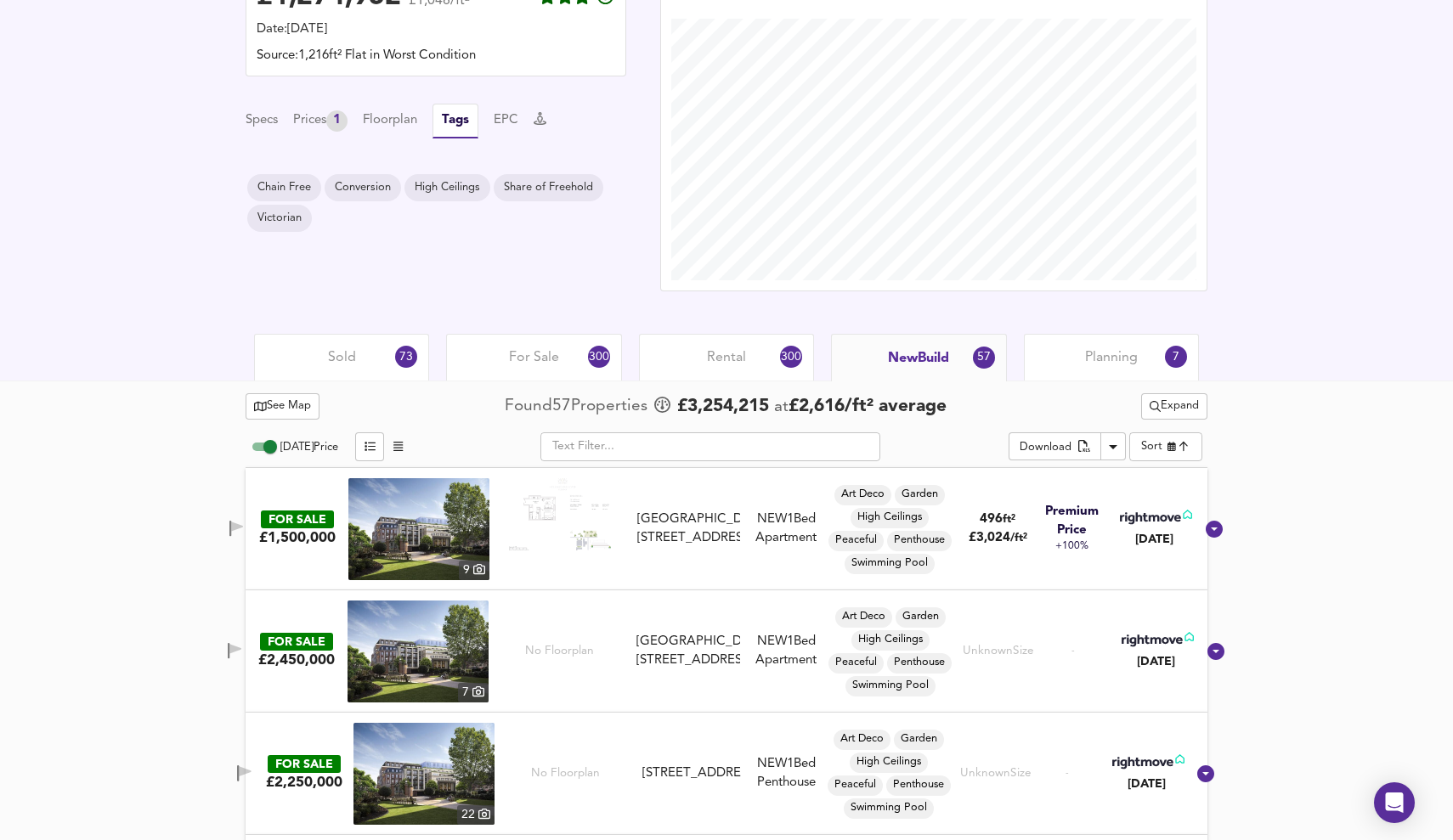
click at [1134, 352] on span "Planning" at bounding box center [1112, 357] width 53 height 18
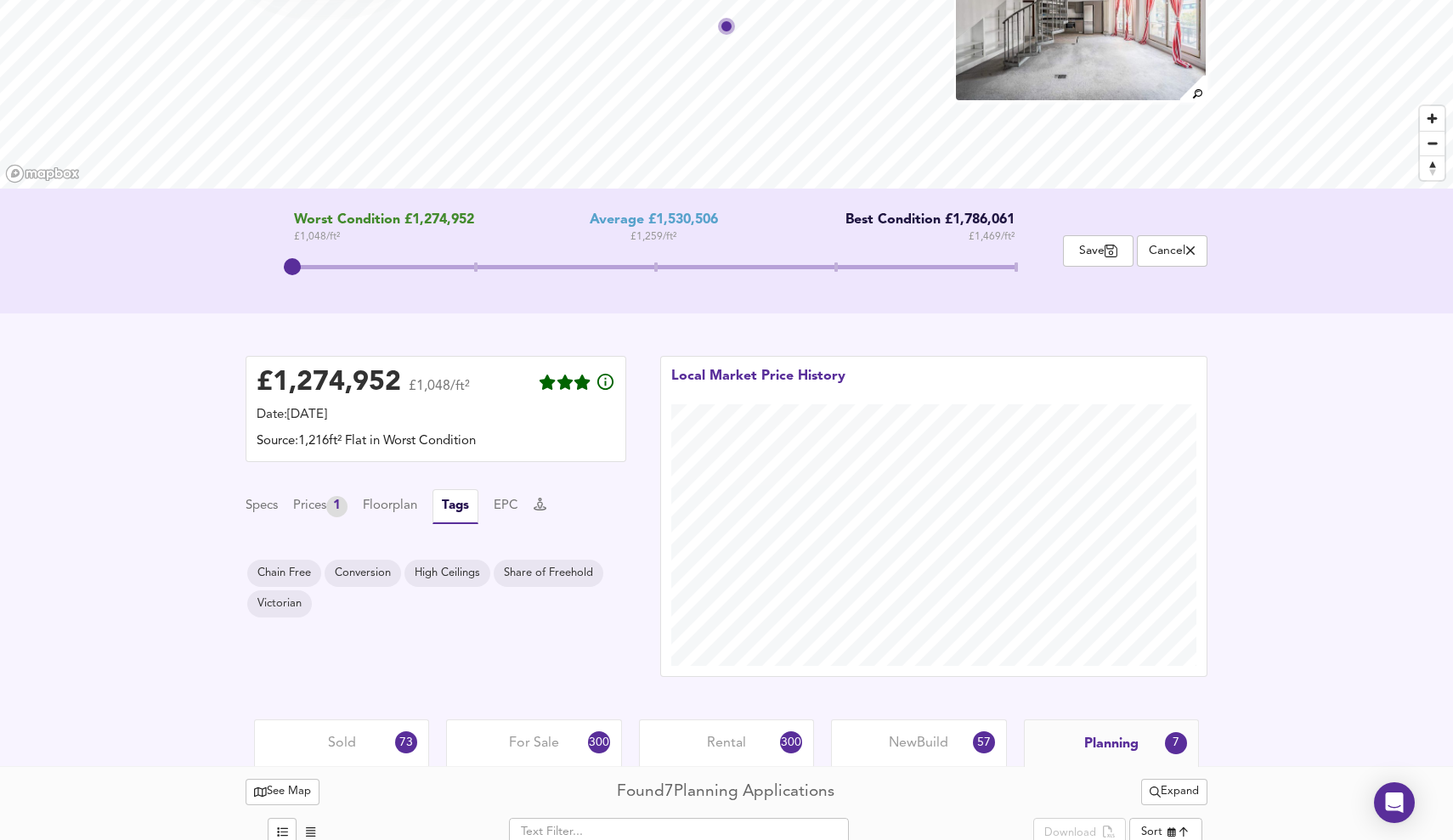
scroll to position [158, 0]
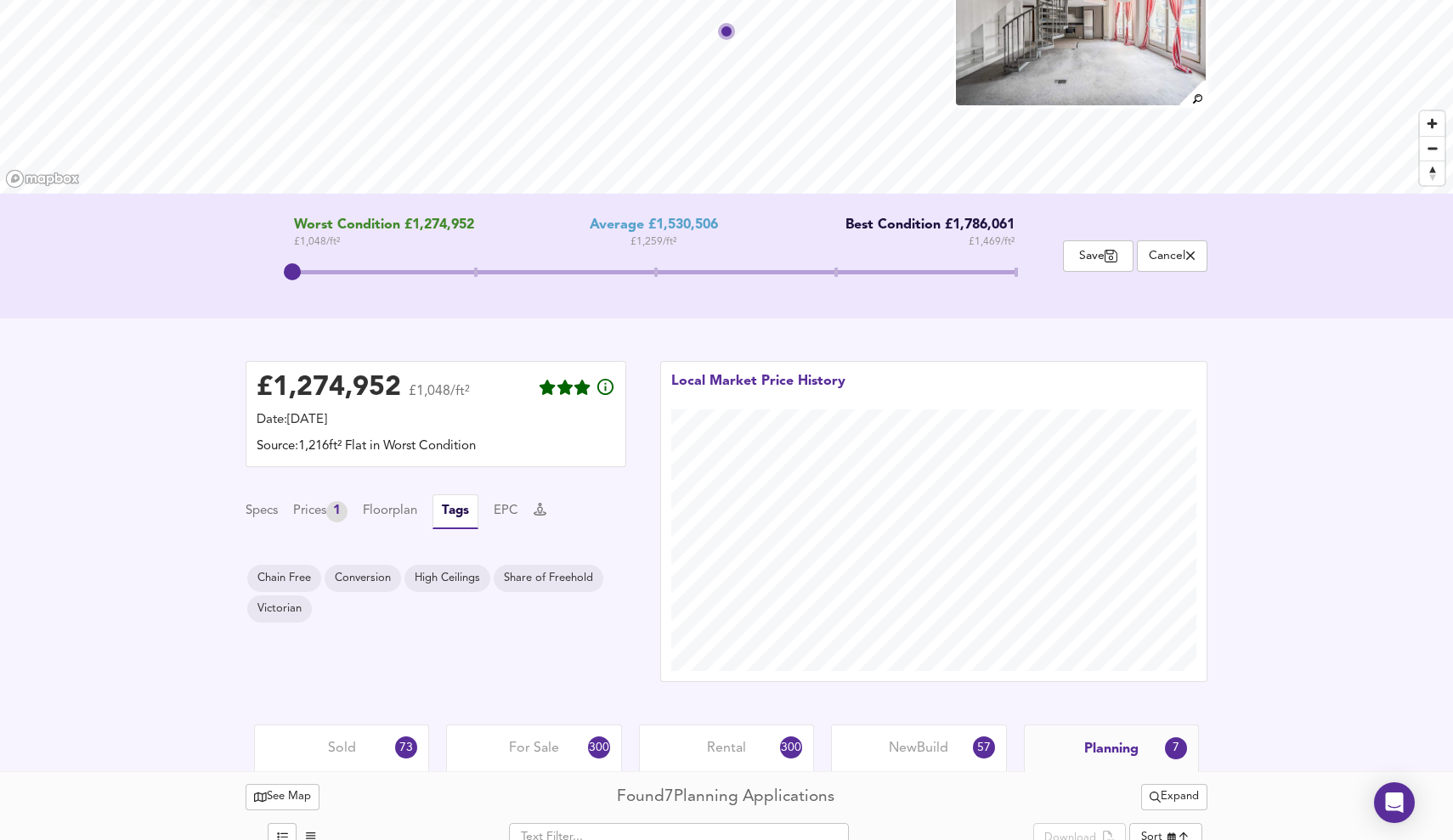
click at [717, 755] on span "Rental" at bounding box center [726, 748] width 39 height 18
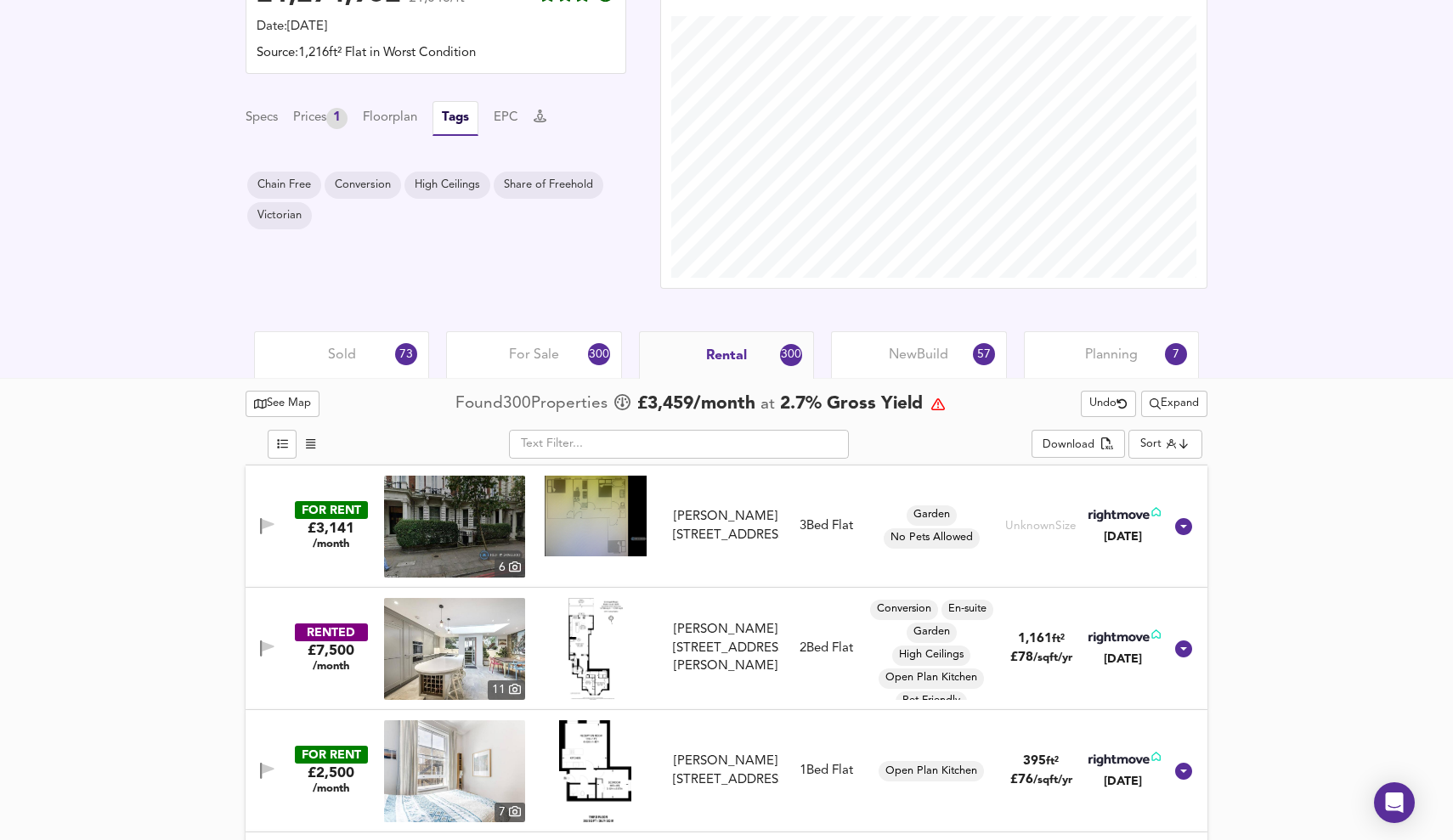
scroll to position [555, 0]
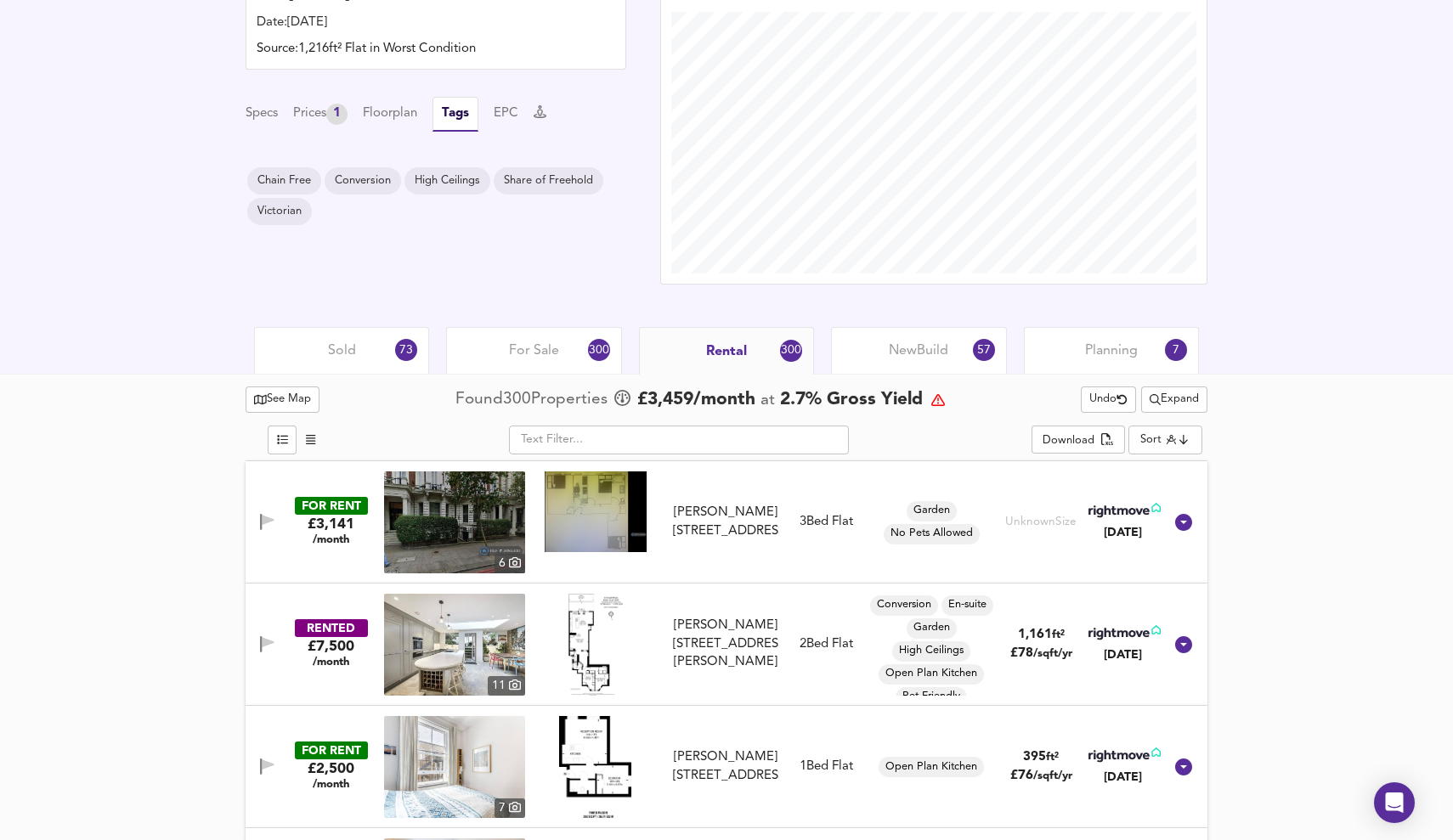
click at [531, 350] on span "For Sale" at bounding box center [534, 350] width 51 height 18
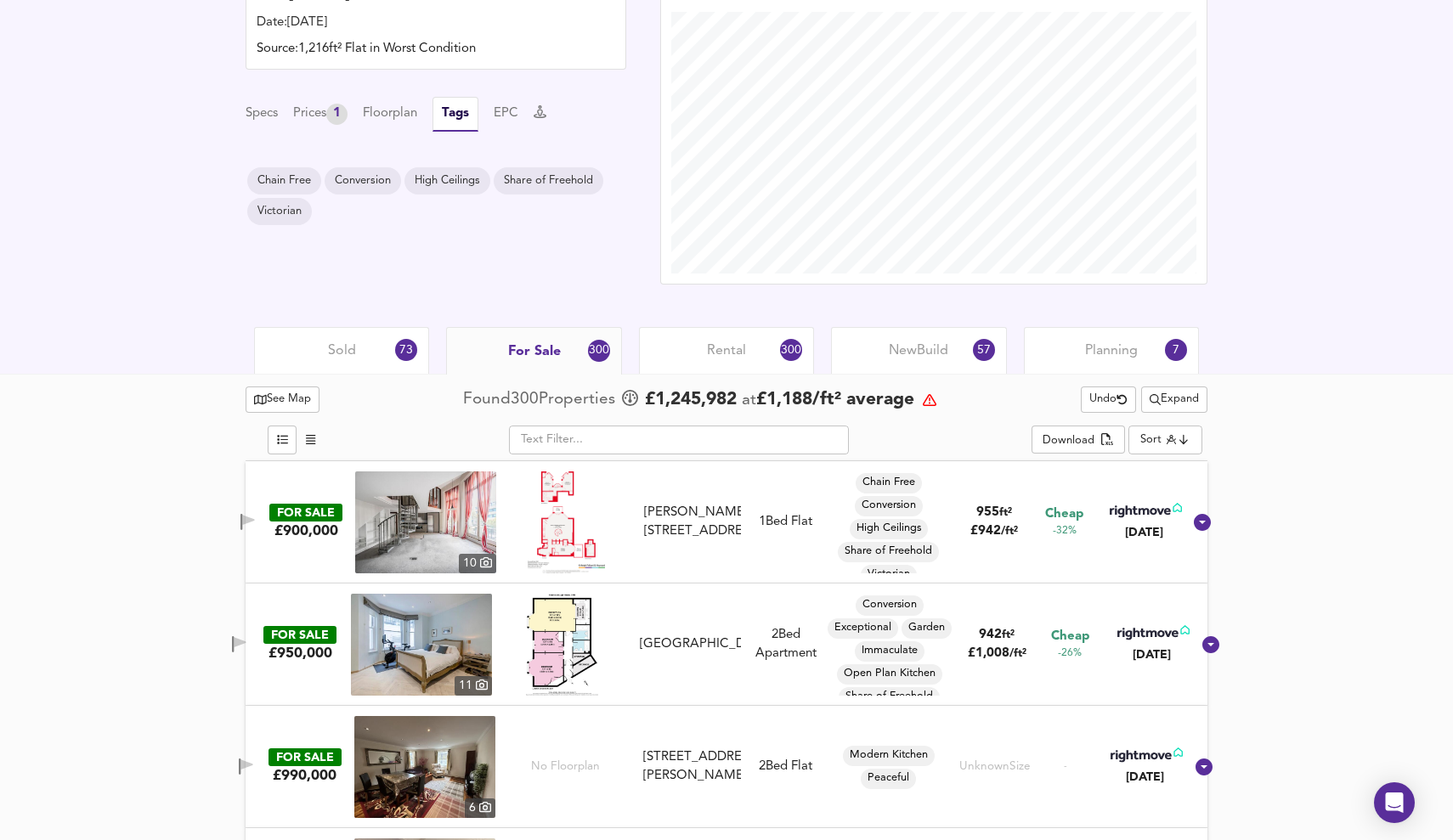
click at [717, 348] on span "Rental" at bounding box center [726, 350] width 39 height 18
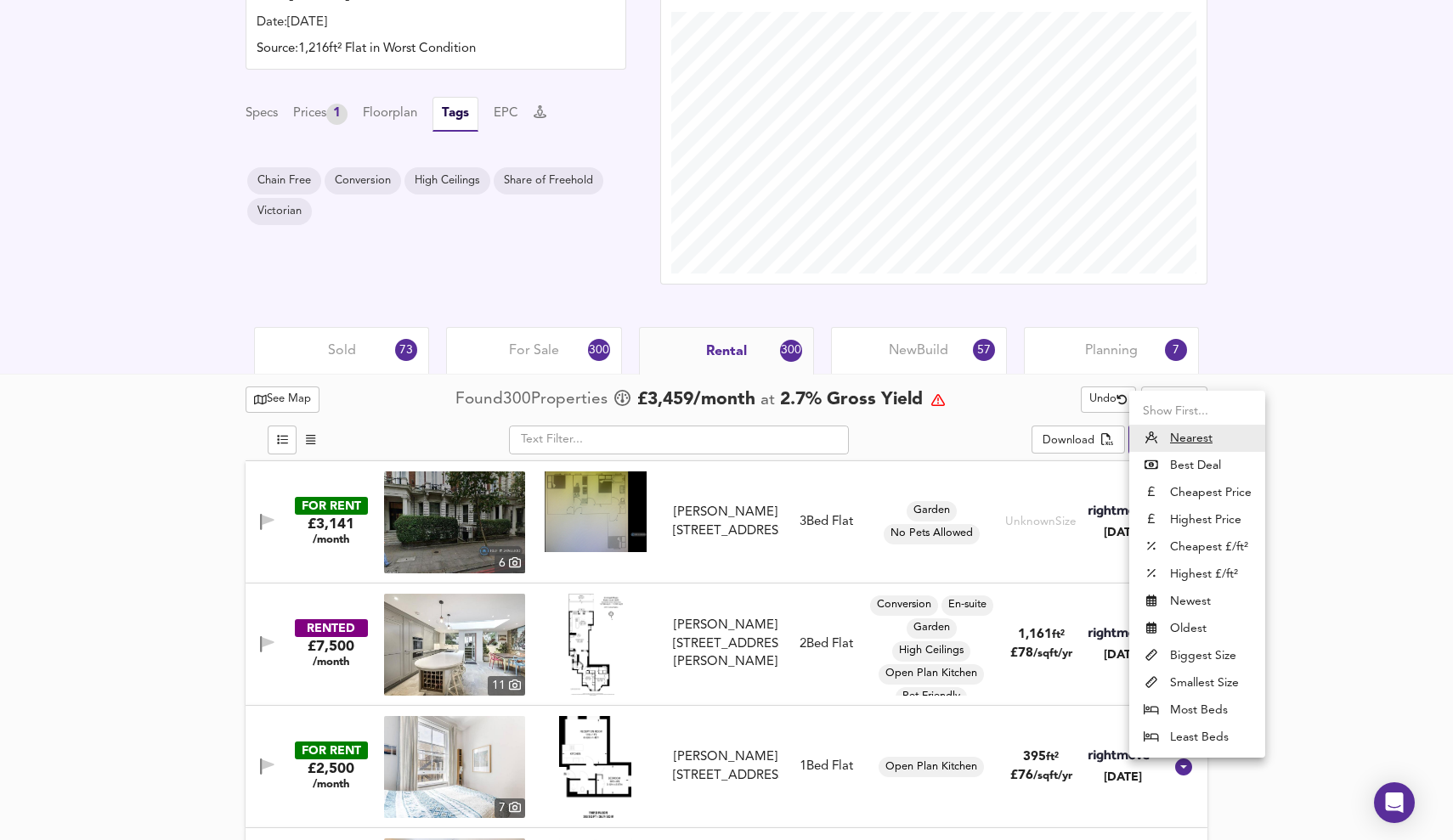
click at [1213, 438] on li "Nearest" at bounding box center [1197, 438] width 136 height 27
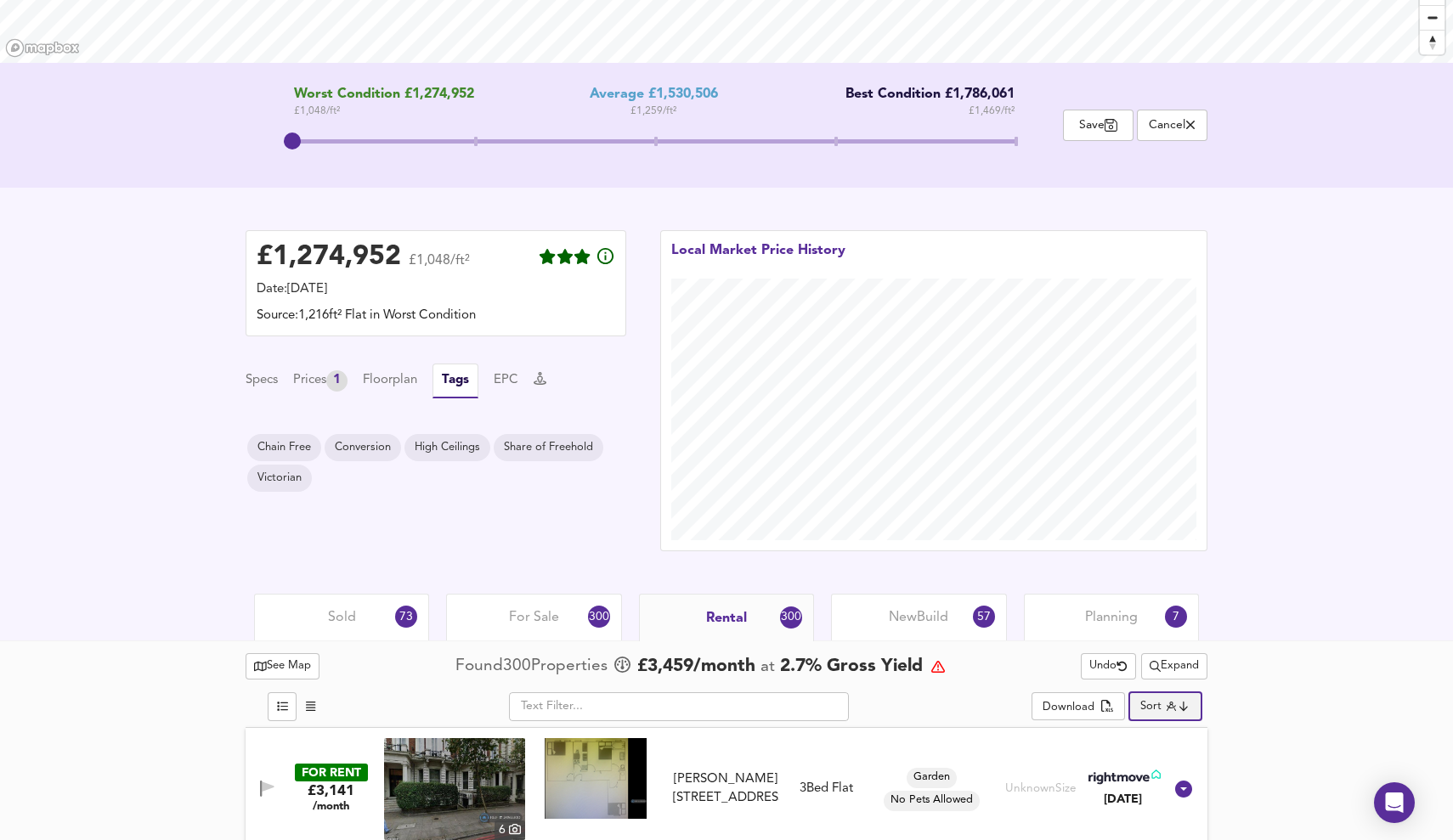
scroll to position [505, 0]
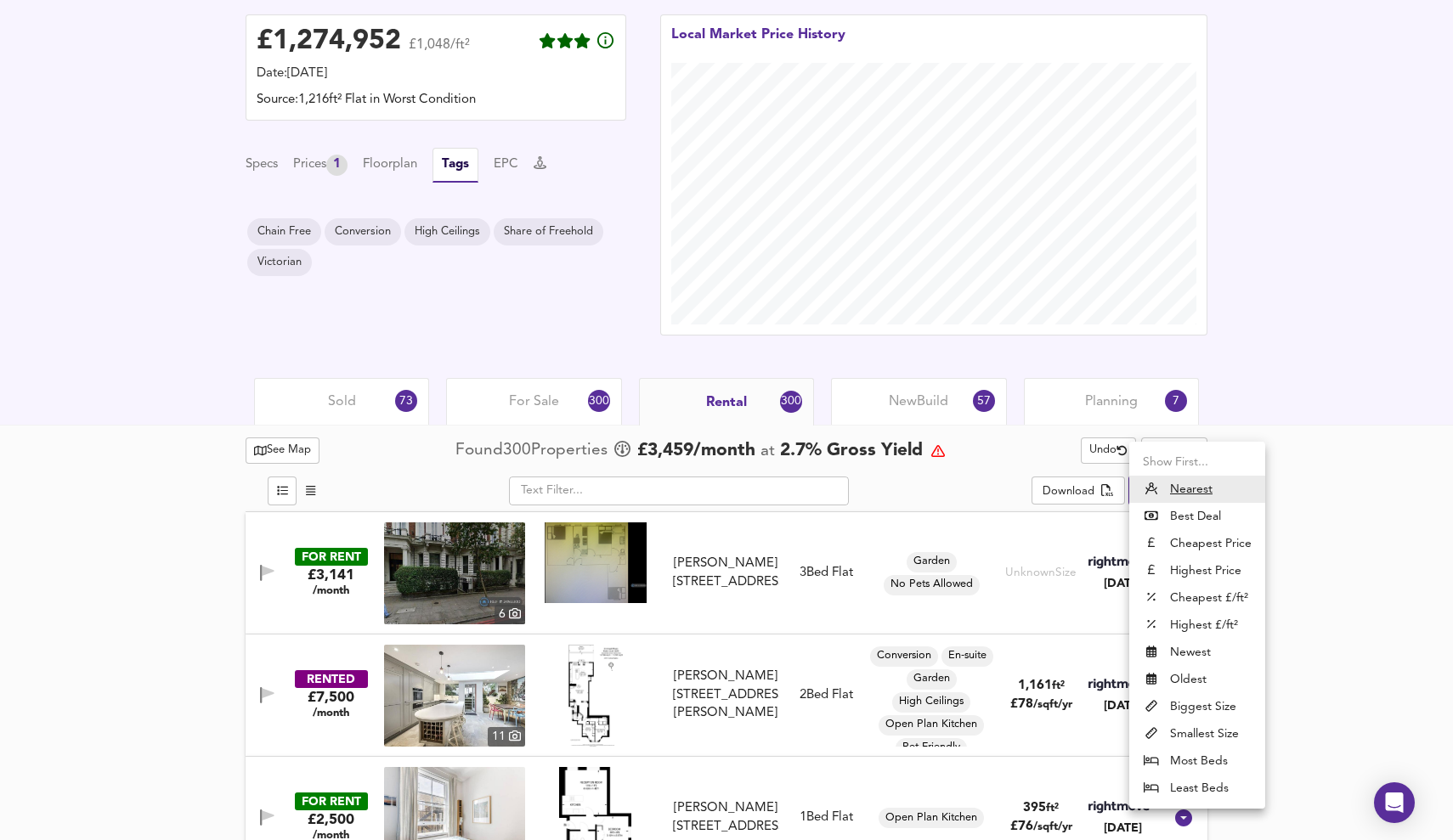
click at [1199, 520] on li "Best Deal" at bounding box center [1197, 516] width 136 height 27
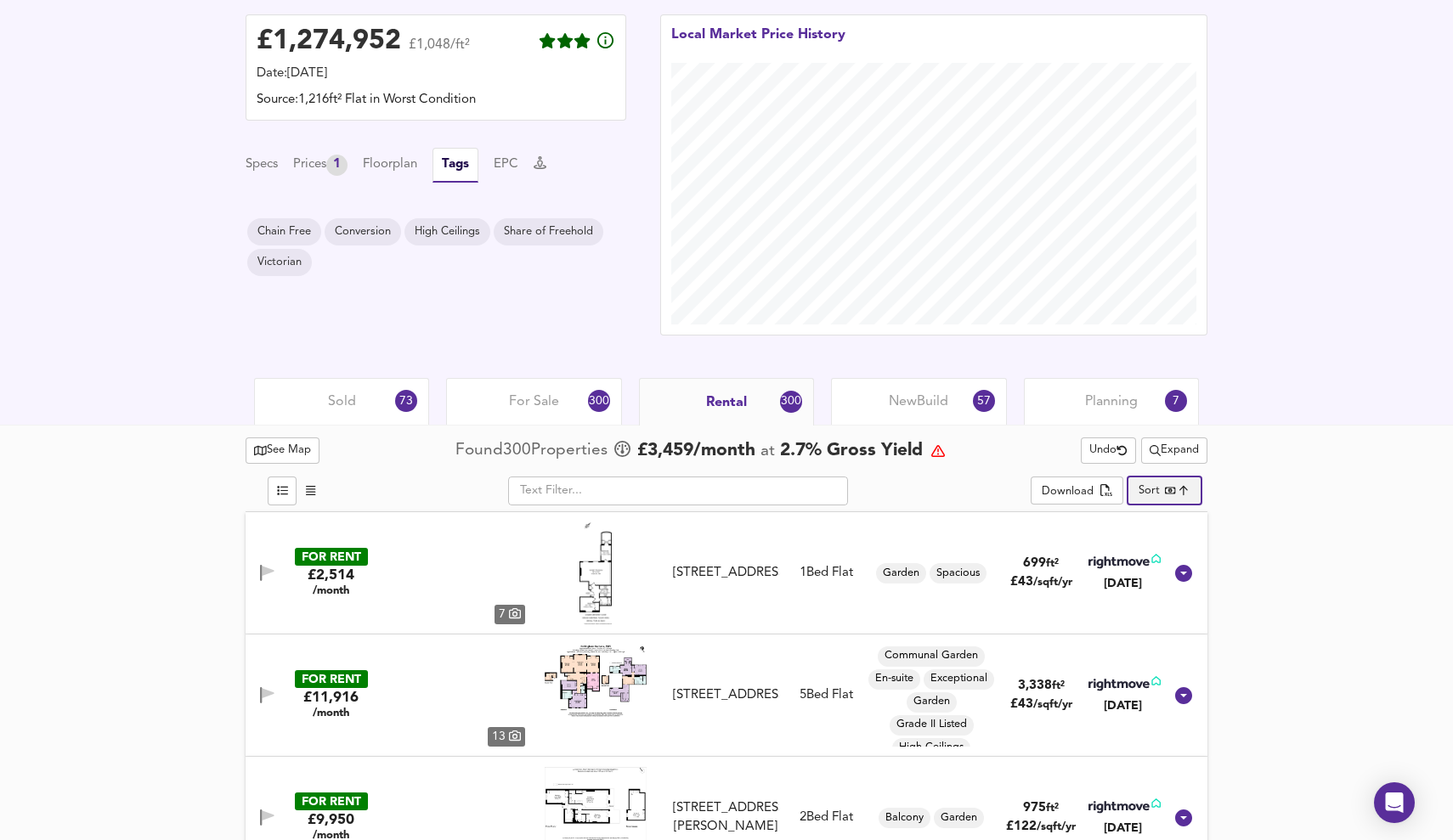
type input "bestdeal"
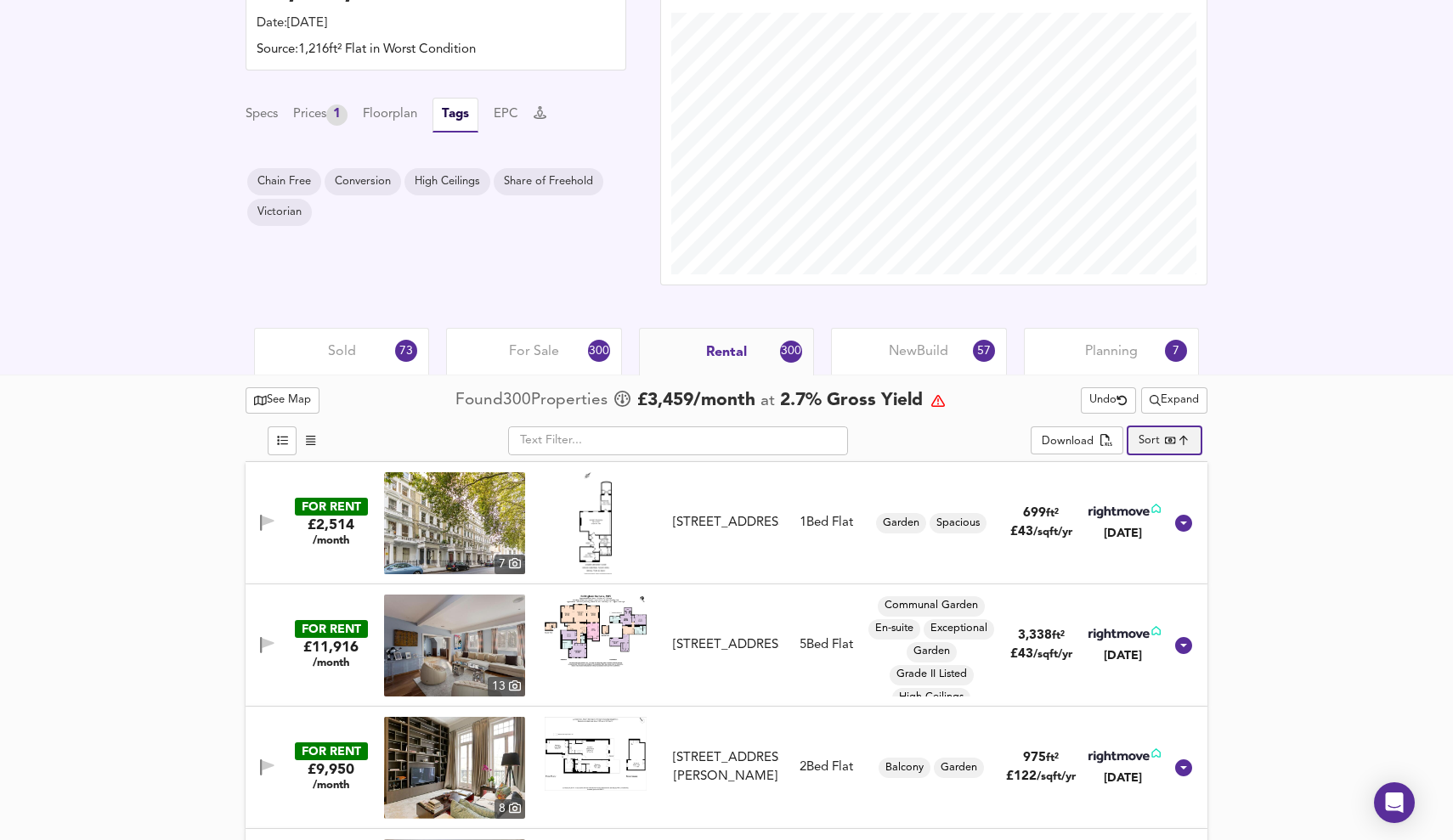
scroll to position [557, 0]
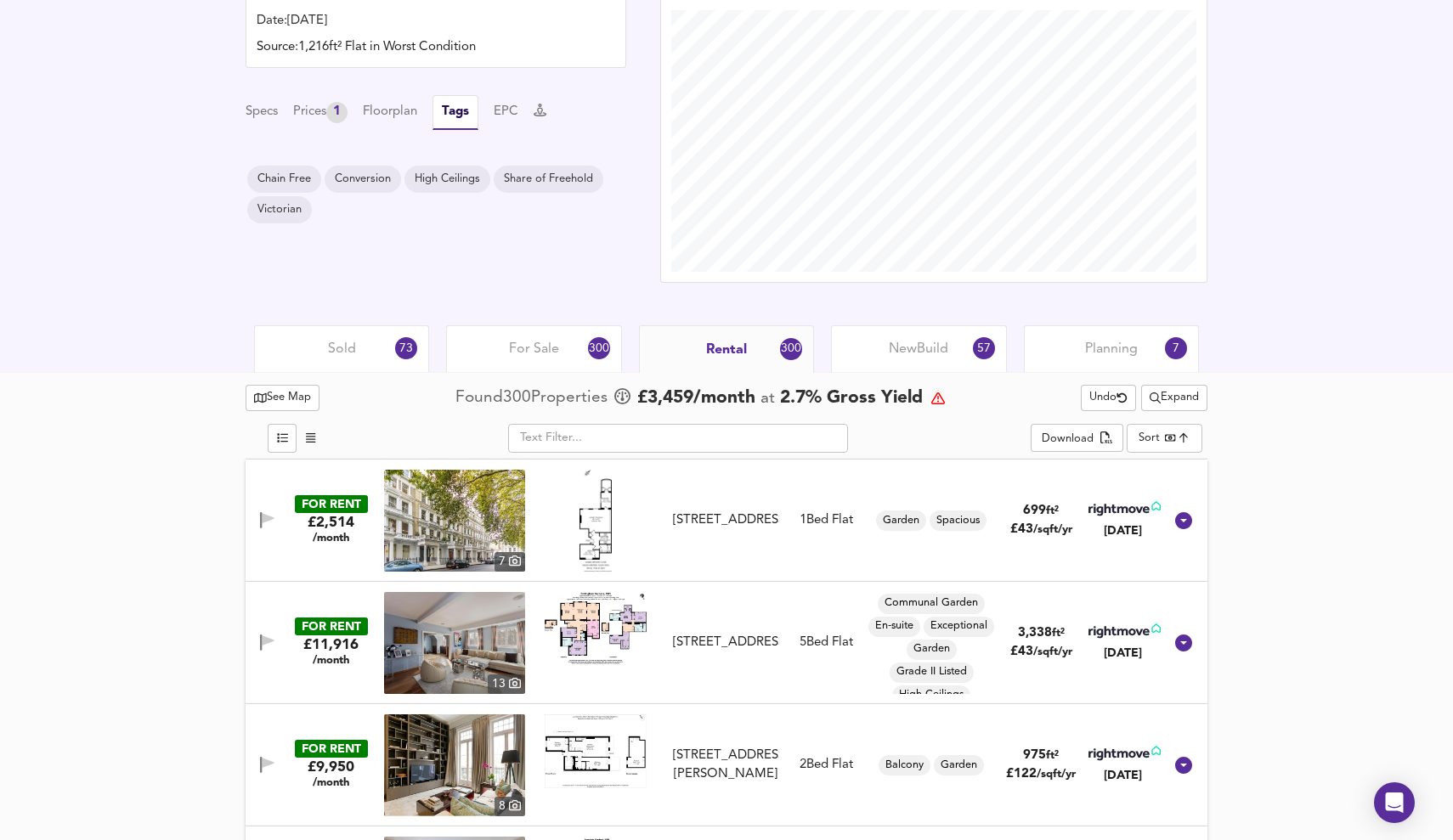
click at [543, 346] on span "For Sale" at bounding box center [534, 348] width 51 height 18
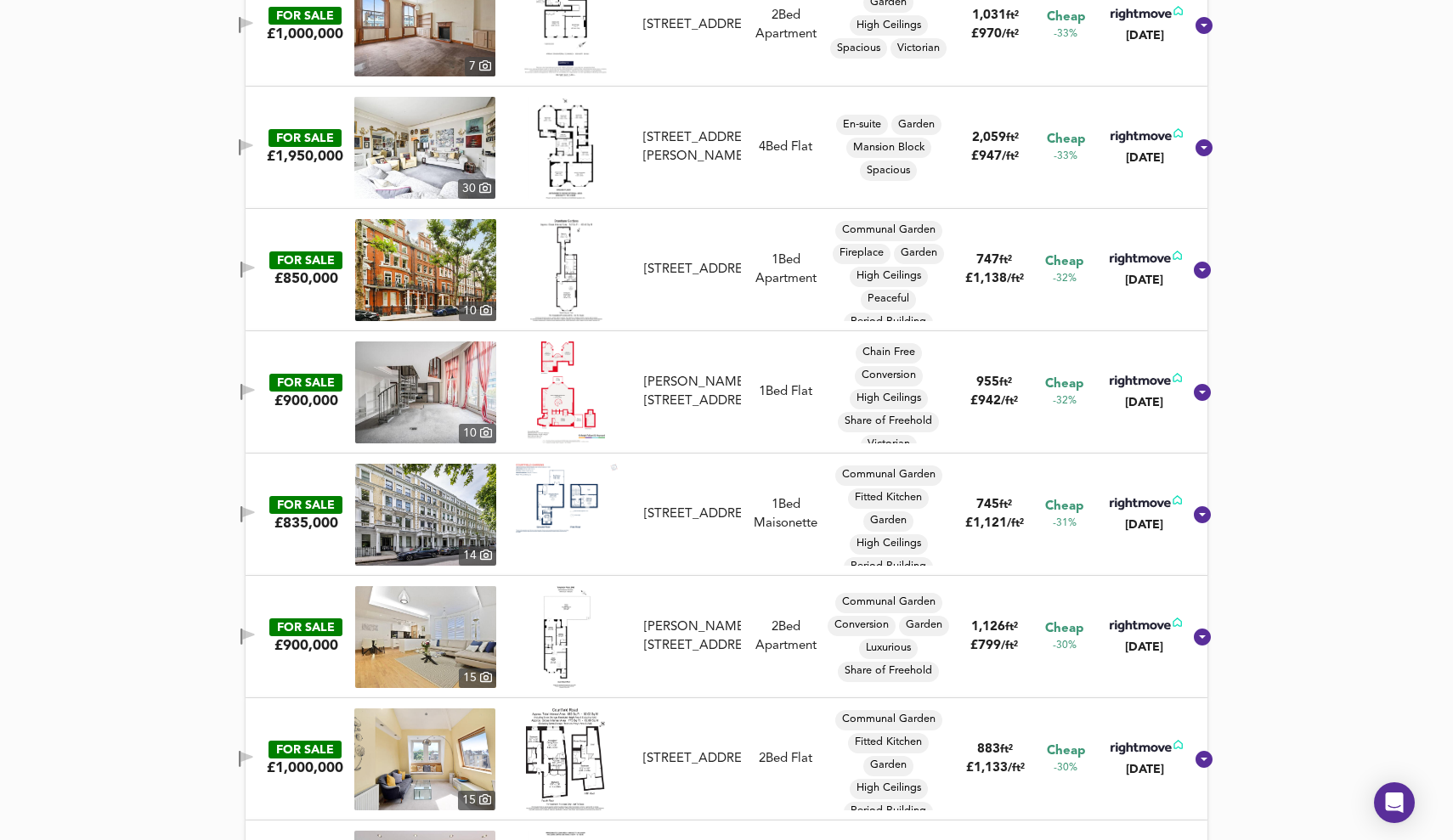
scroll to position [9738, 0]
click at [471, 385] on img at bounding box center [425, 391] width 141 height 102
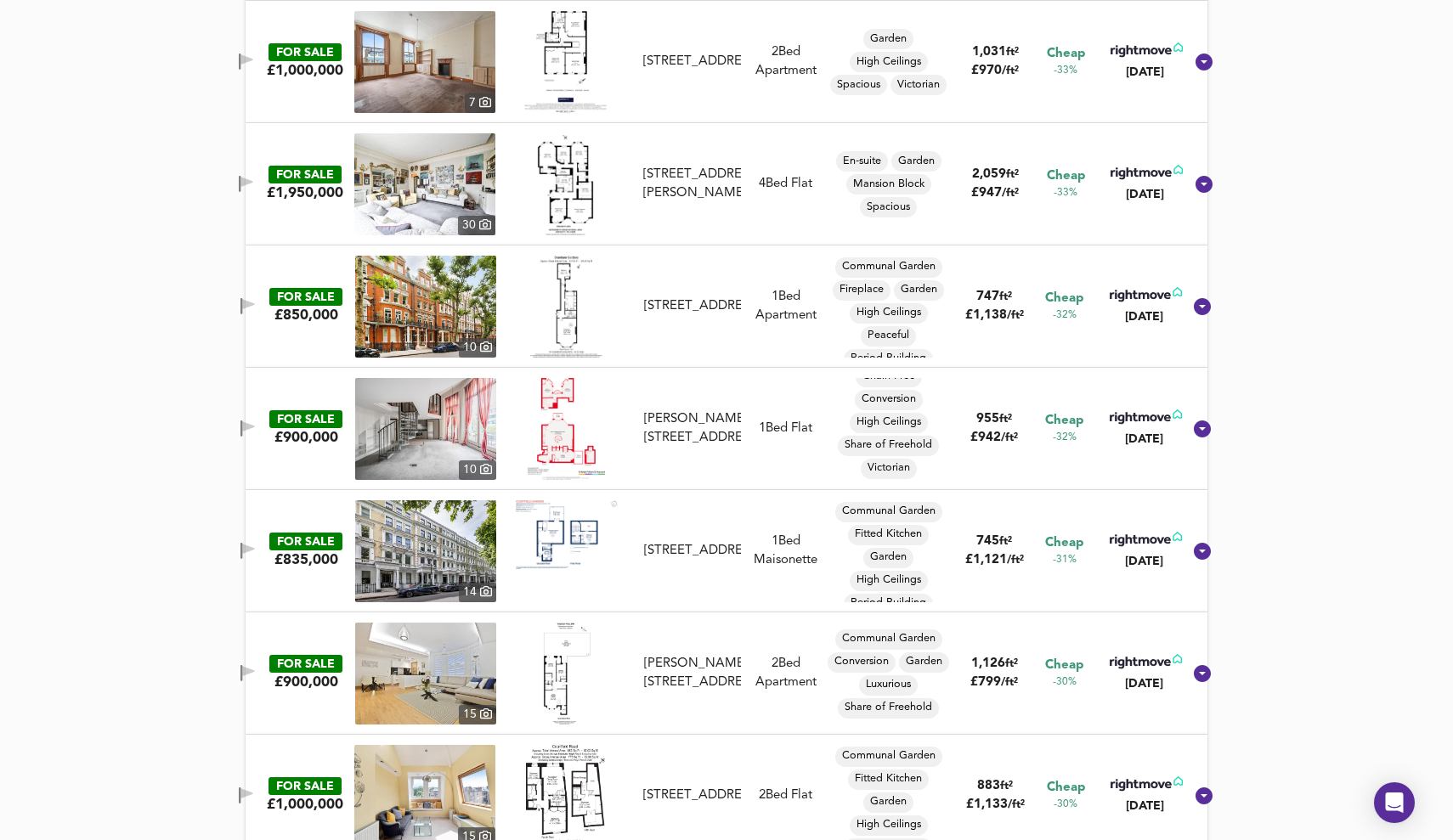
scroll to position [9699, 0]
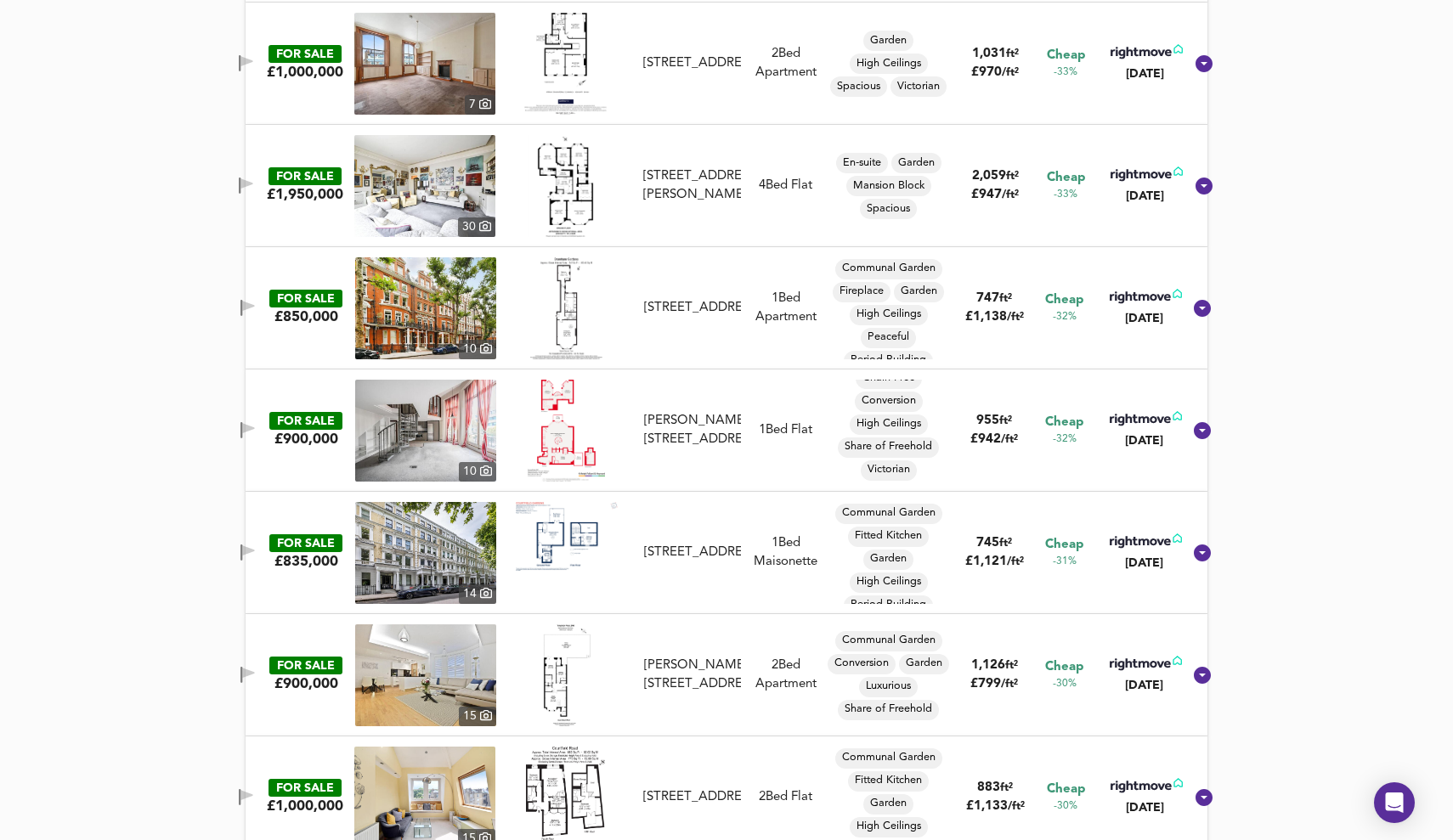
click at [407, 405] on img at bounding box center [425, 431] width 141 height 102
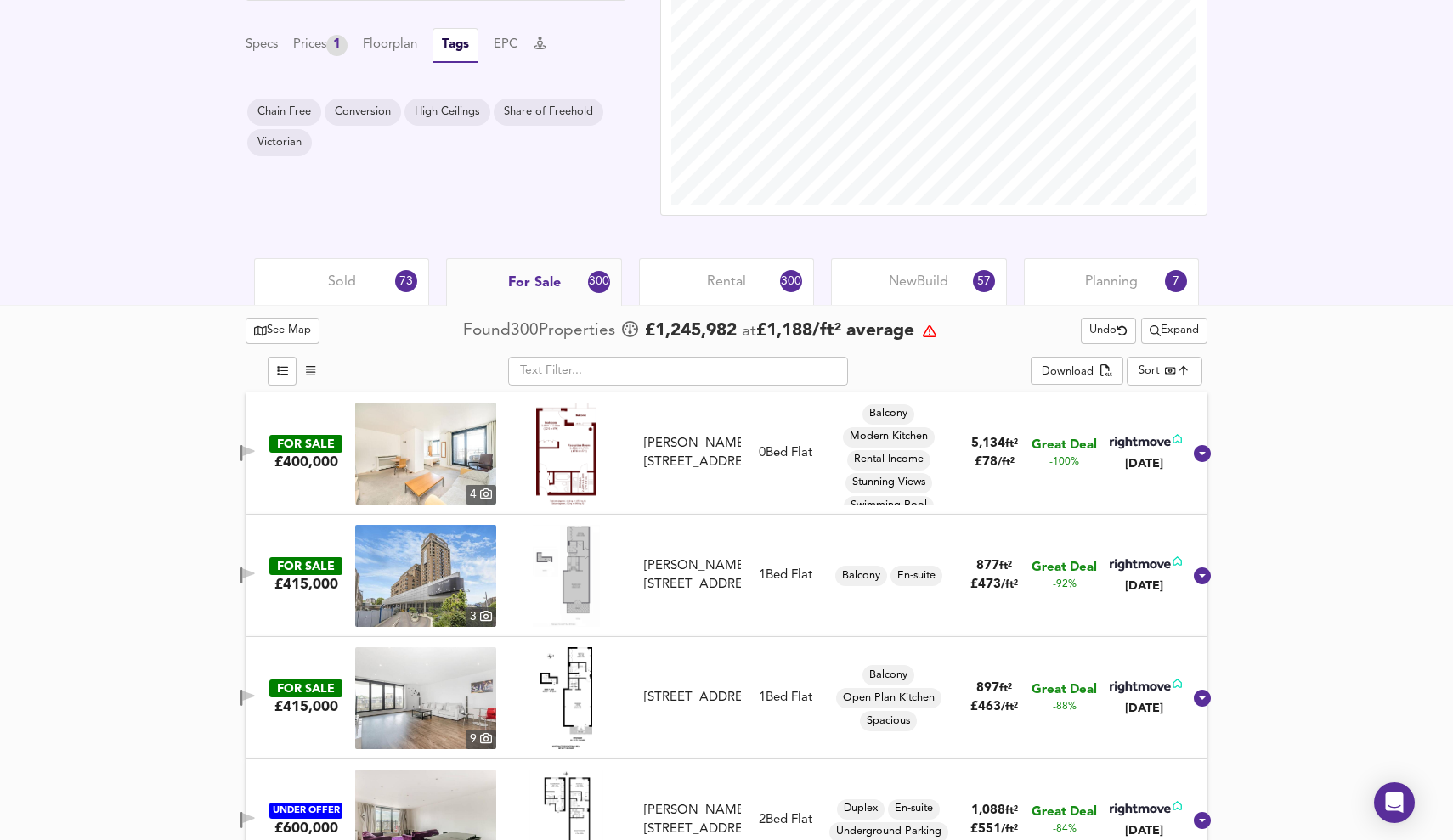
scroll to position [663, 0]
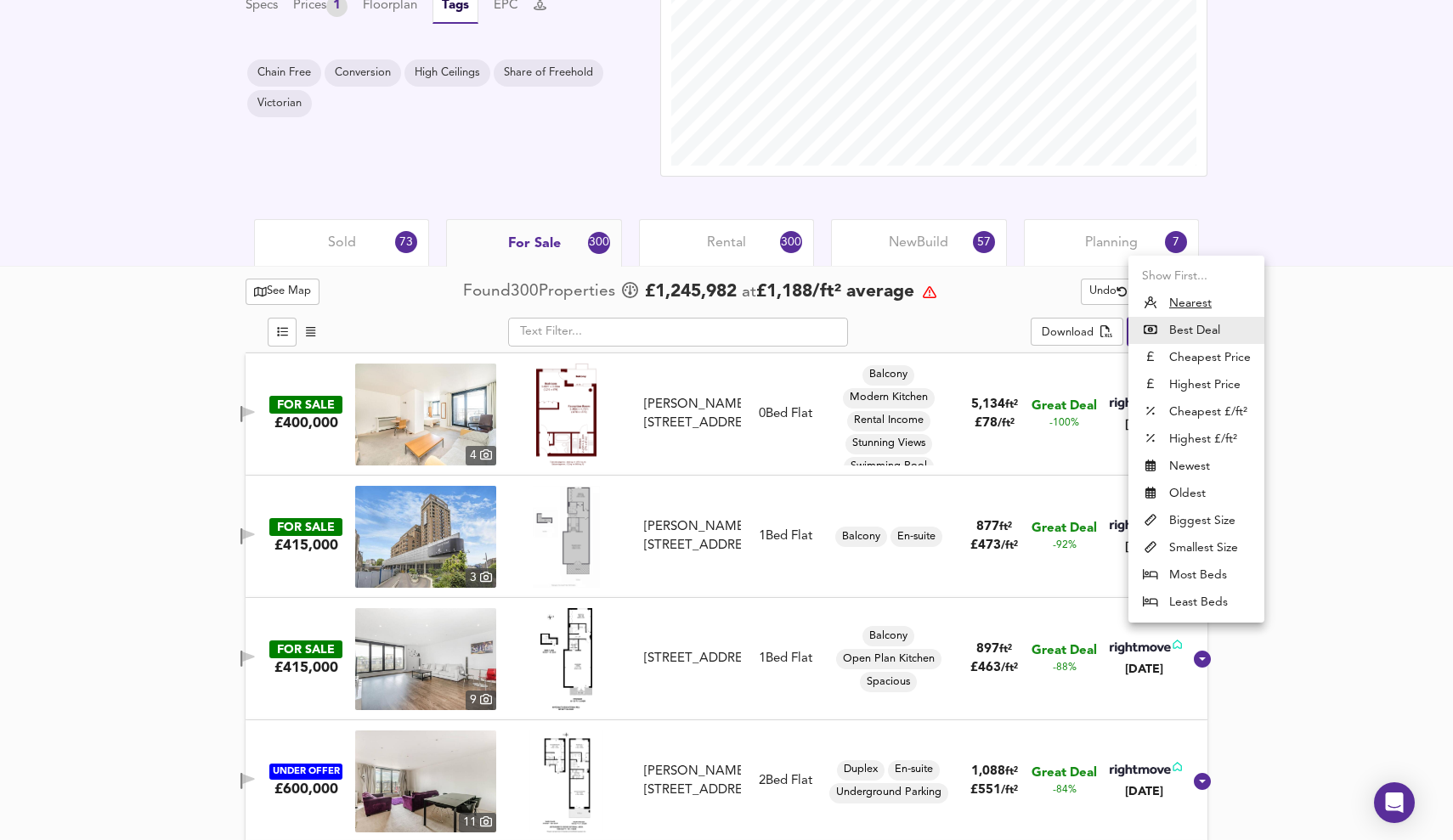
click at [1187, 297] on u "Nearest" at bounding box center [1190, 302] width 43 height 17
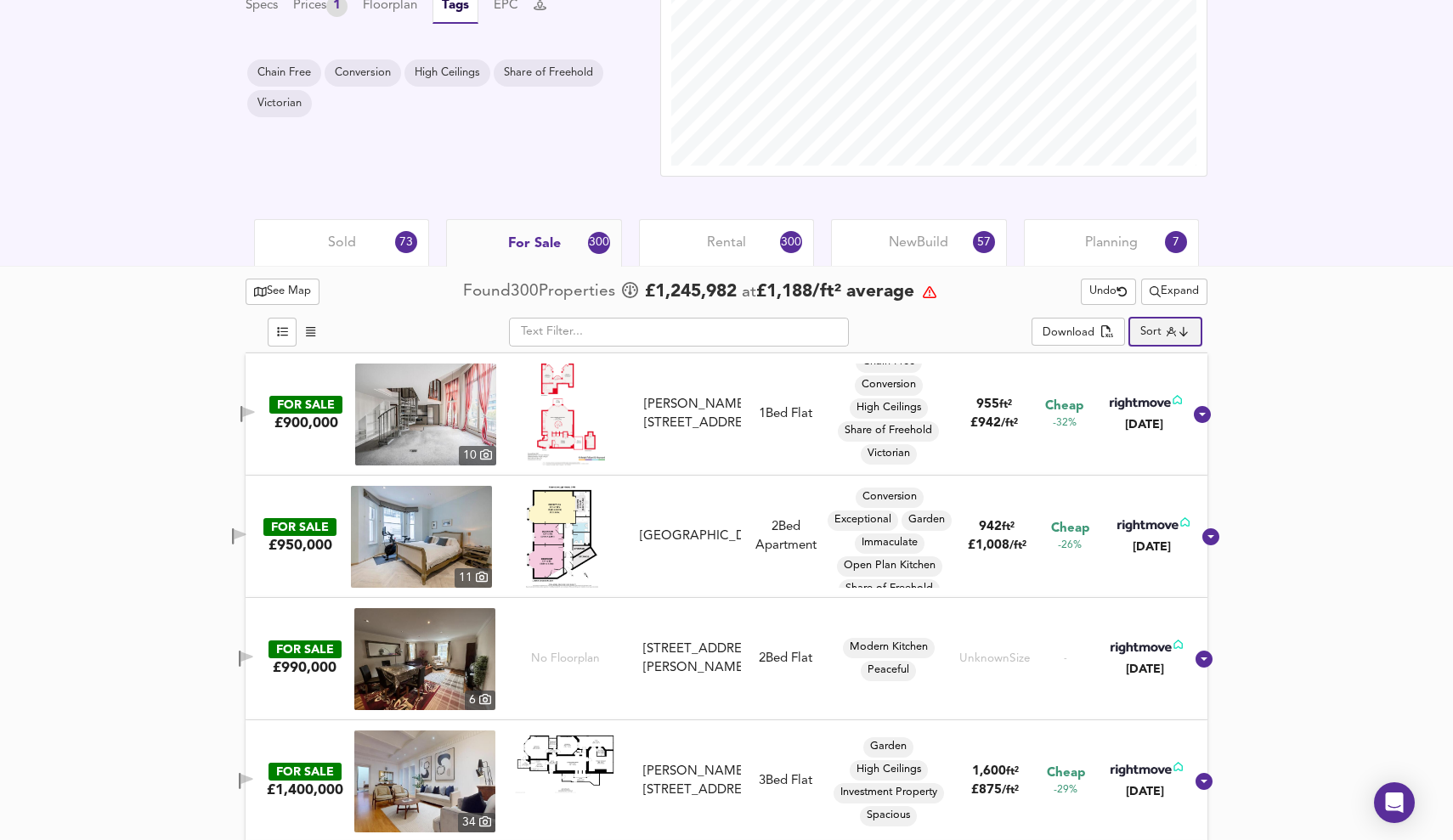
type input "distancetocenter"
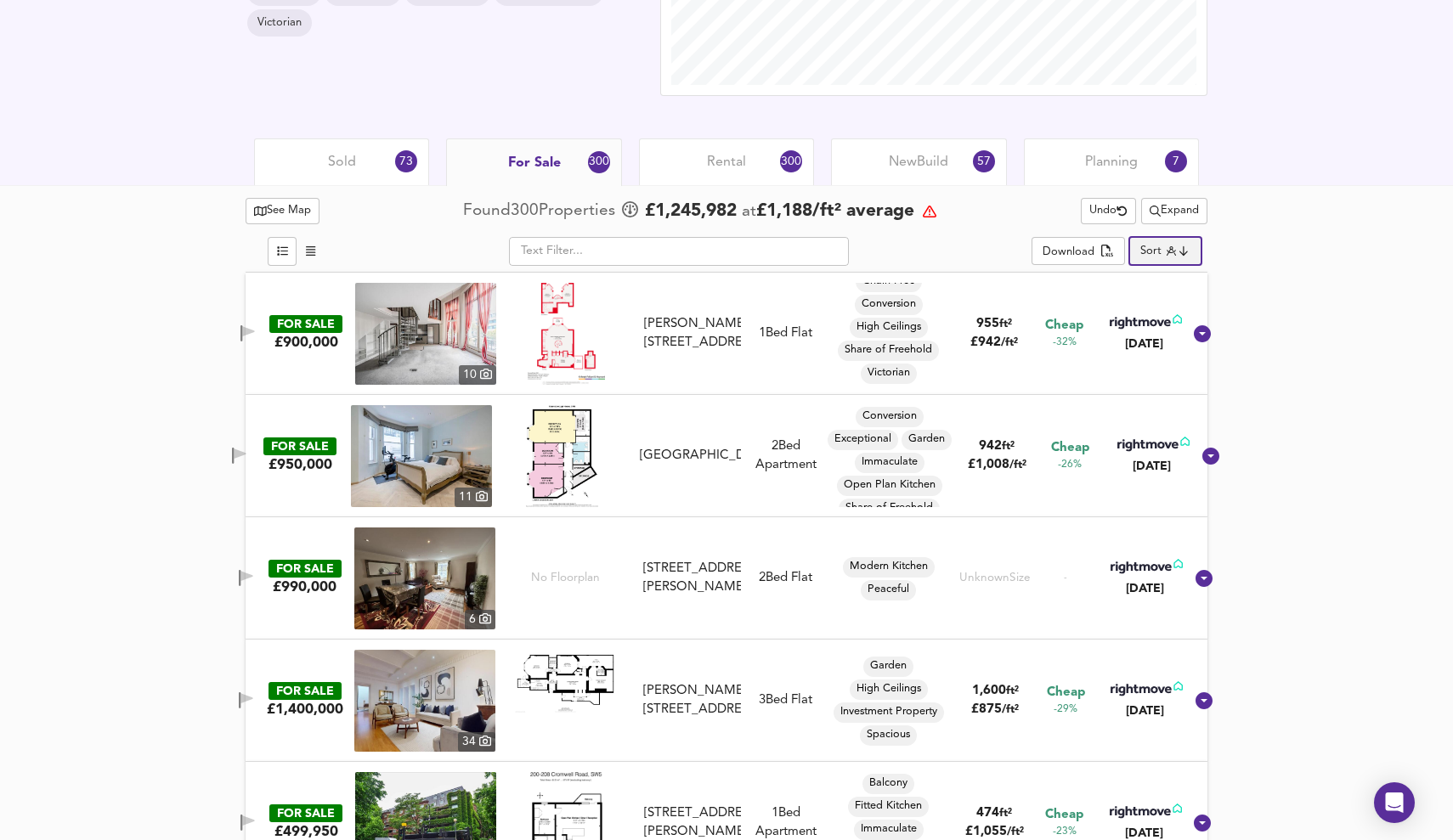
scroll to position [746, 0]
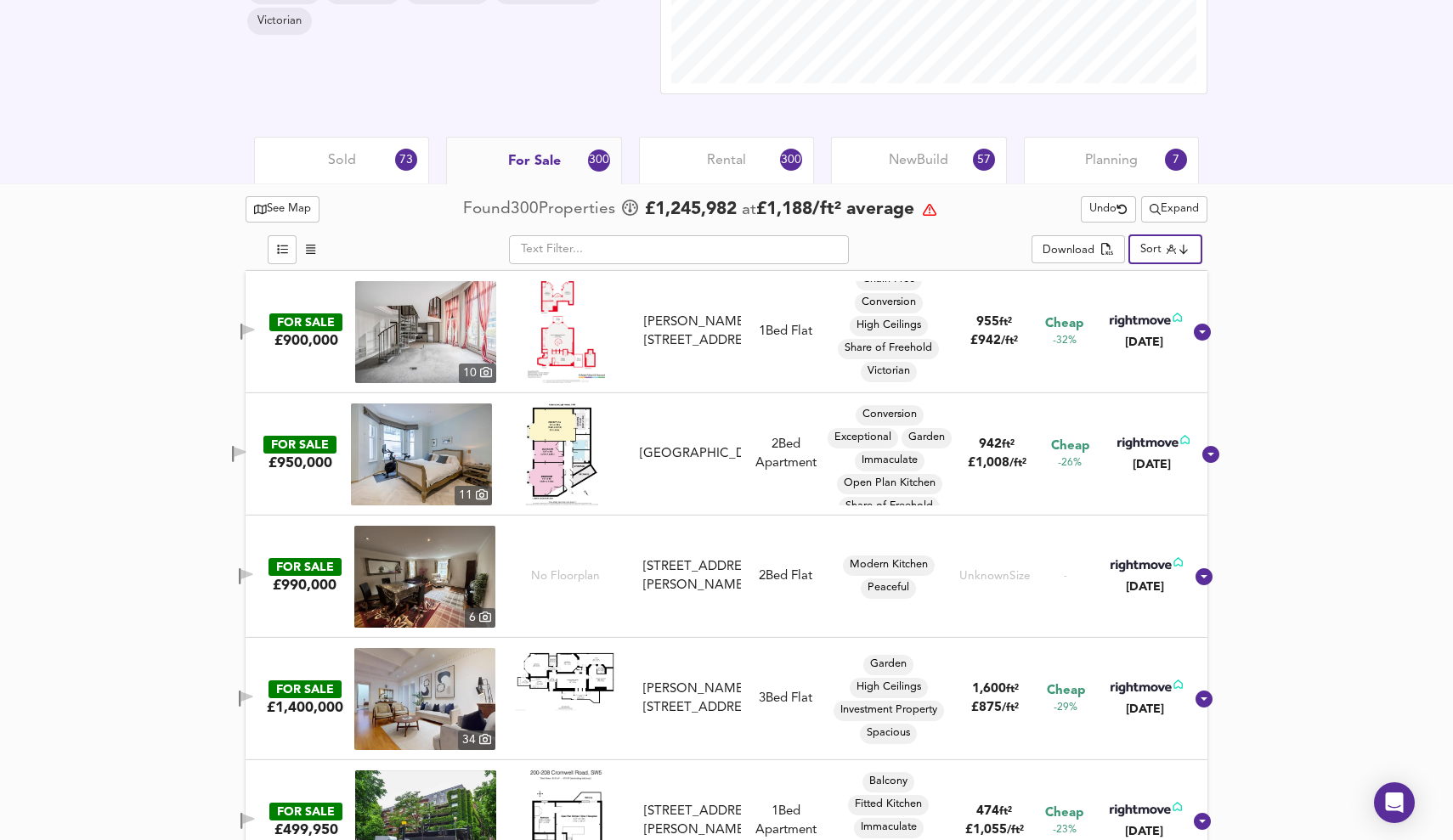
click at [575, 318] on img at bounding box center [567, 332] width 78 height 102
click at [437, 347] on img at bounding box center [425, 332] width 141 height 102
